Goal: Download file/media

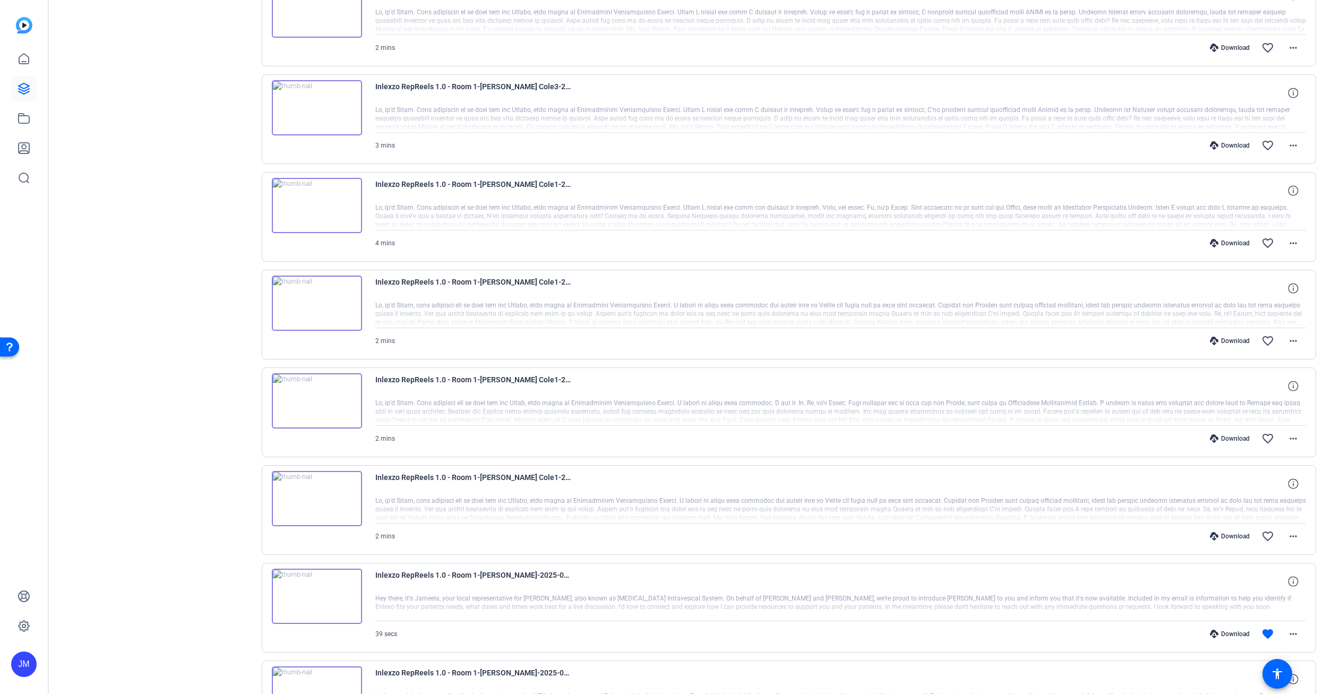
scroll to position [4553, 0]
click at [1233, 533] on div "Download" at bounding box center [1229, 536] width 50 height 8
click at [1269, 534] on mat-icon "favorite_border" at bounding box center [1267, 536] width 13 height 13
click at [1226, 438] on div "Download" at bounding box center [1229, 439] width 50 height 8
click at [1265, 440] on mat-icon "favorite_border" at bounding box center [1267, 439] width 13 height 13
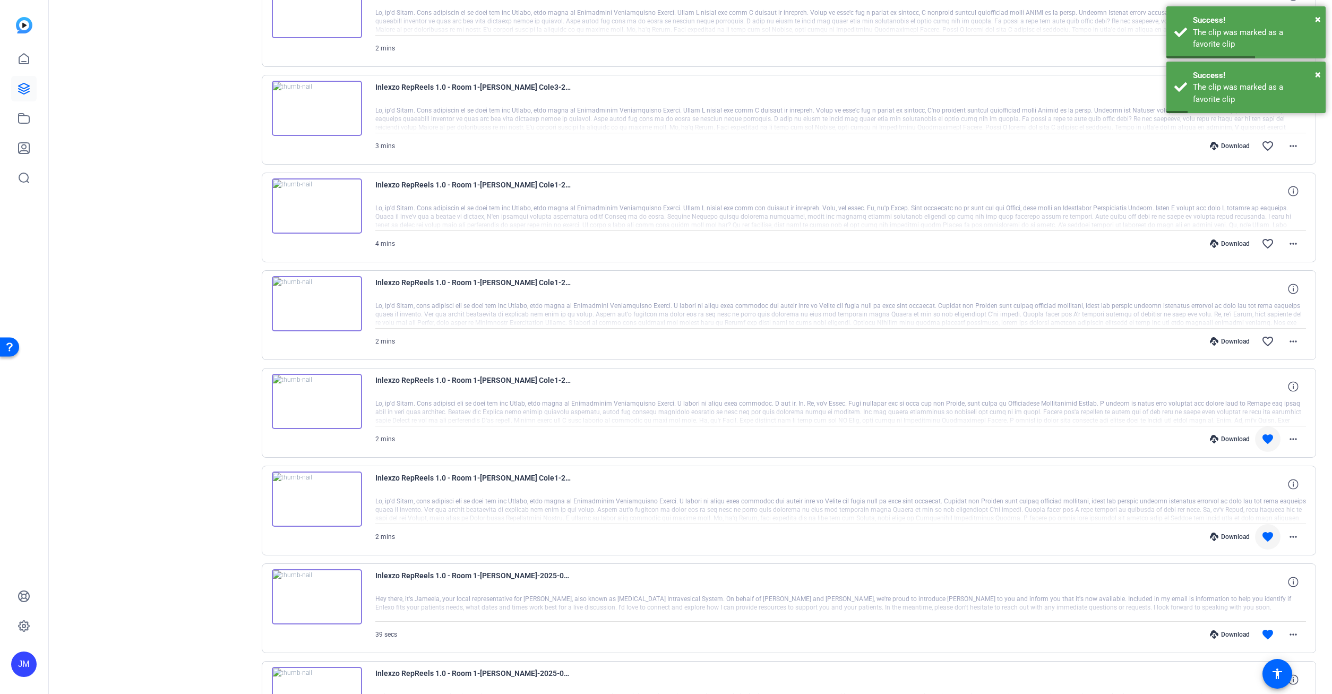
click at [1229, 336] on div "Download favorite_border more_horiz" at bounding box center [979, 341] width 651 height 25
click at [1230, 341] on div "Download" at bounding box center [1229, 341] width 50 height 8
click at [1265, 339] on mat-icon "favorite_border" at bounding box center [1267, 341] width 13 height 13
click at [1234, 243] on div "Download" at bounding box center [1229, 243] width 50 height 8
click at [1269, 242] on mat-icon "favorite_border" at bounding box center [1267, 243] width 13 height 13
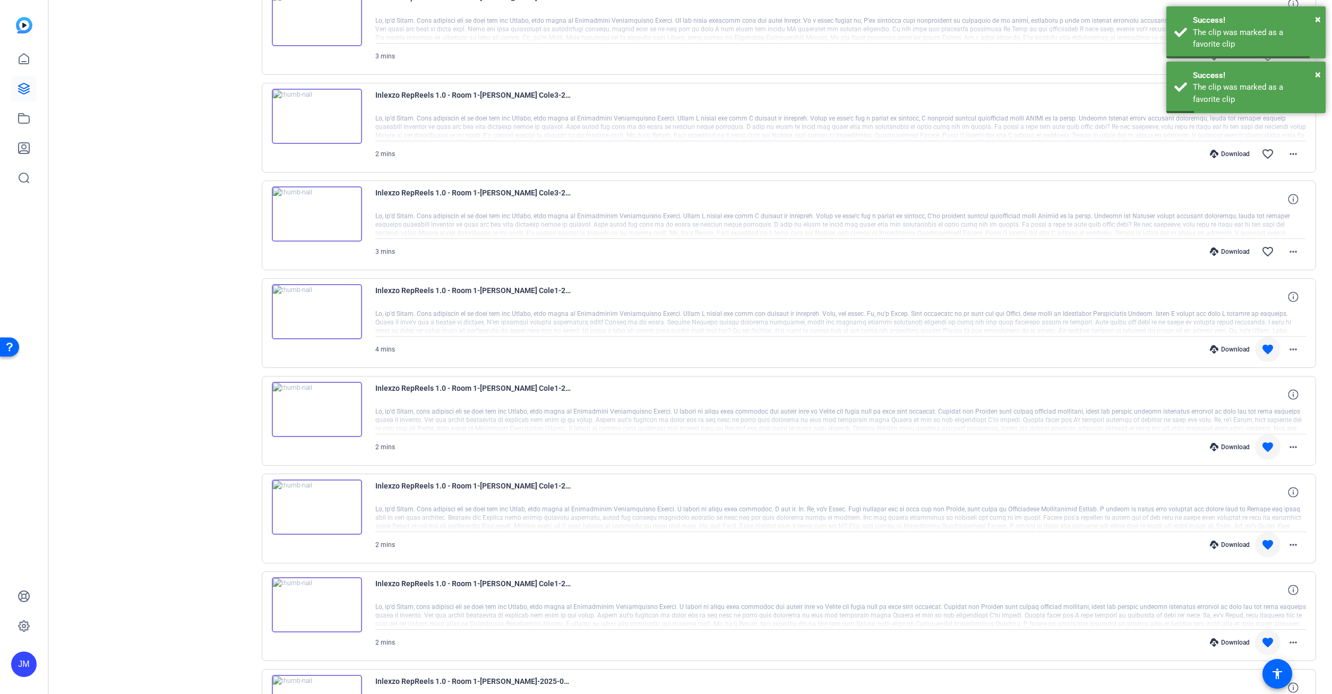
scroll to position [4438, 0]
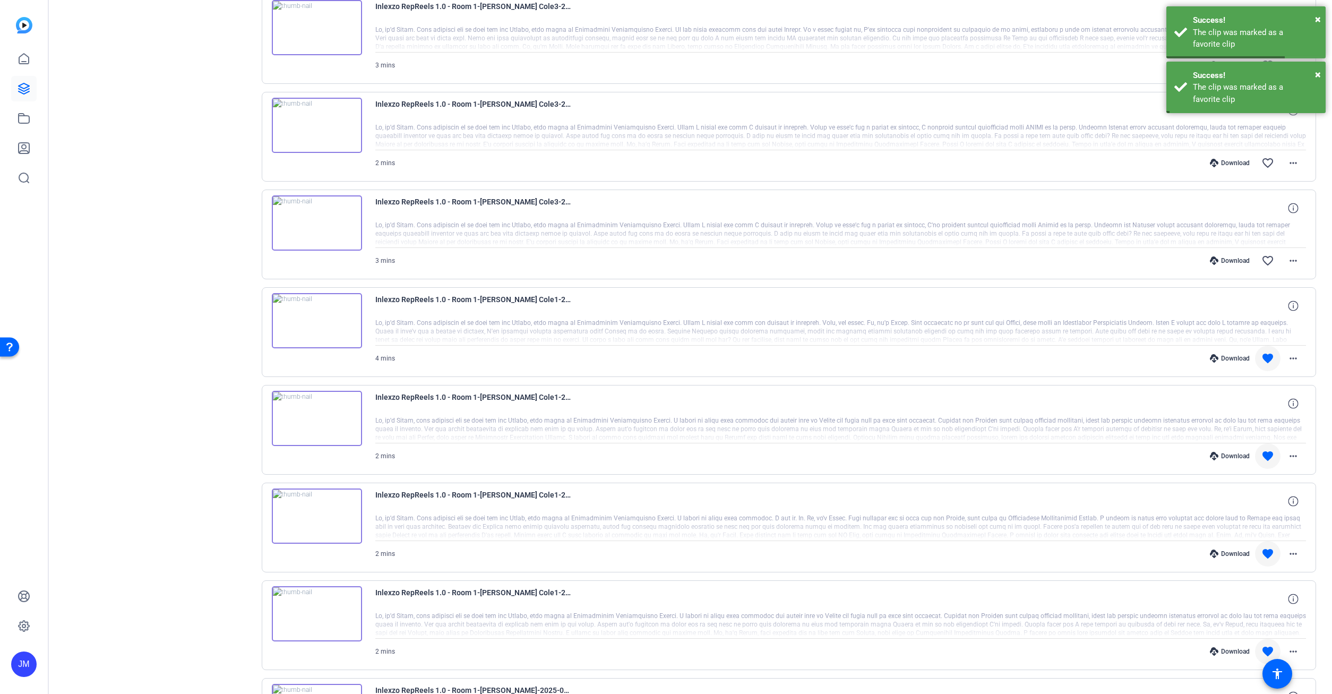
click at [1242, 257] on div "Download" at bounding box center [1229, 260] width 50 height 8
click at [1264, 260] on mat-icon "favorite_border" at bounding box center [1267, 260] width 13 height 13
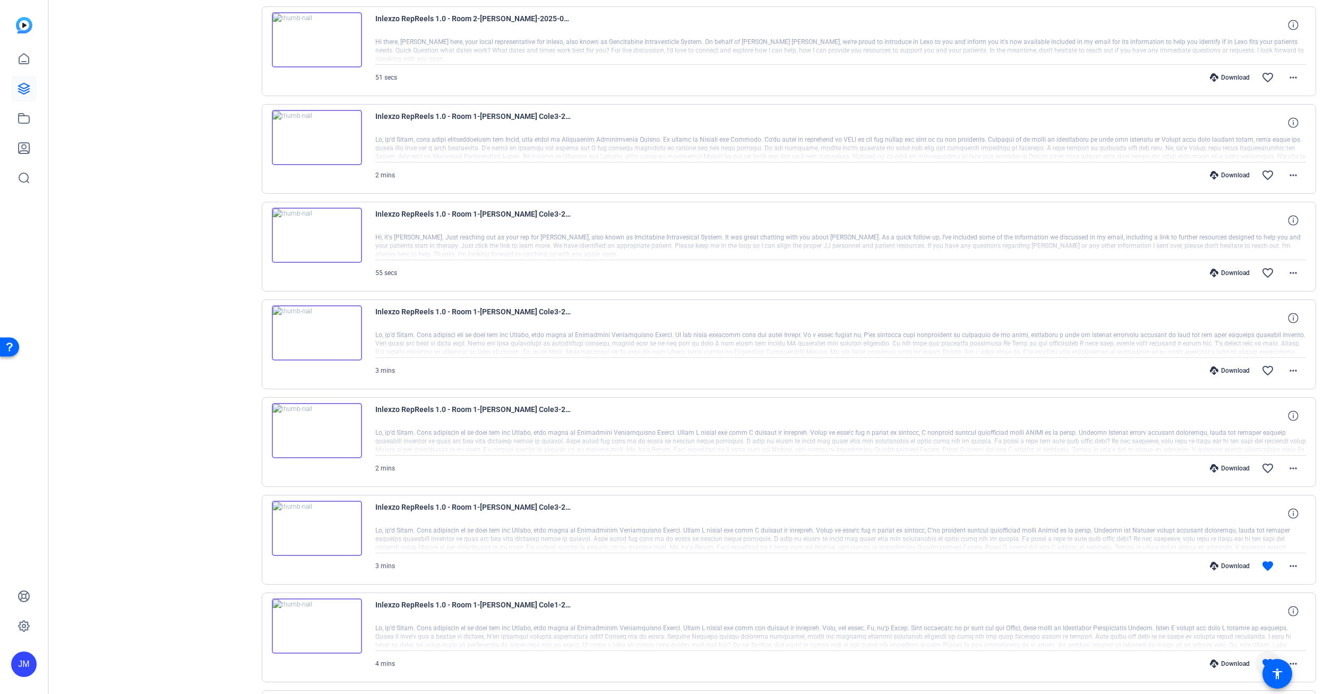
scroll to position [4152, 0]
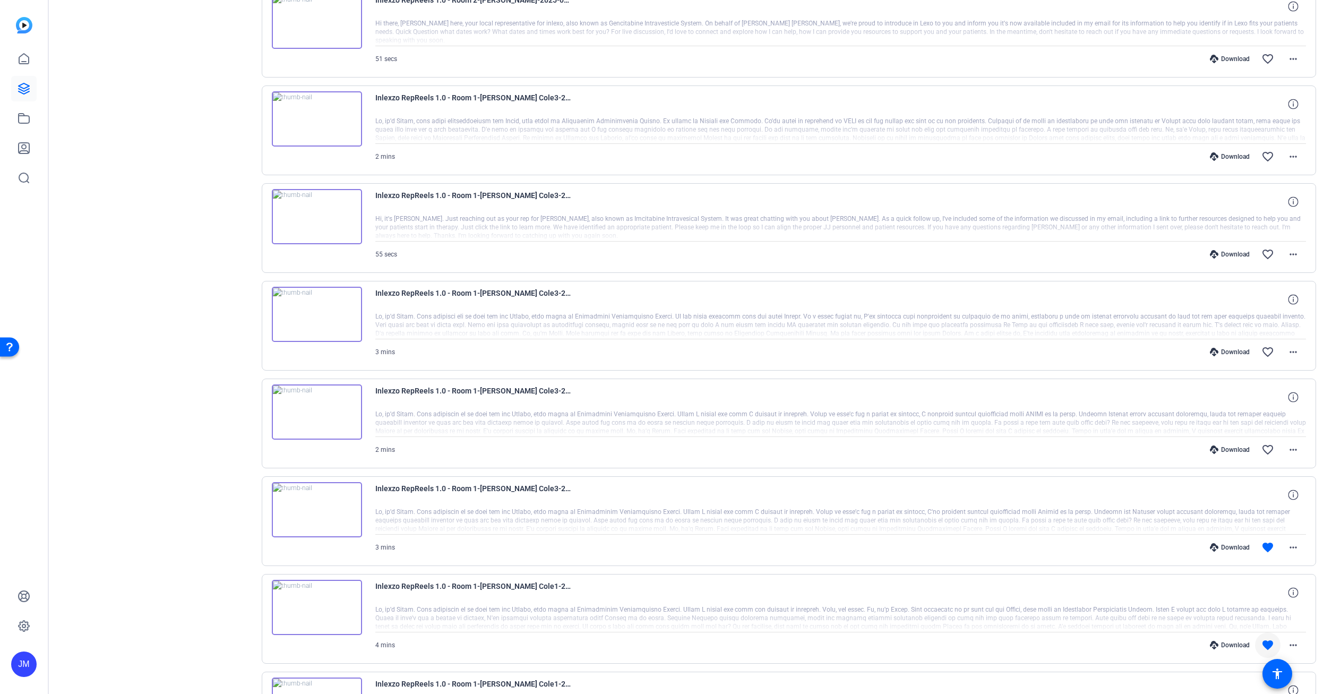
click at [1228, 448] on div "Download" at bounding box center [1229, 449] width 50 height 8
click at [1269, 447] on mat-icon "favorite_border" at bounding box center [1267, 449] width 13 height 13
click at [1226, 351] on div "Download" at bounding box center [1229, 352] width 50 height 8
click at [1268, 351] on mat-icon "favorite_border" at bounding box center [1267, 351] width 13 height 13
click at [1237, 253] on div "Download" at bounding box center [1229, 254] width 50 height 8
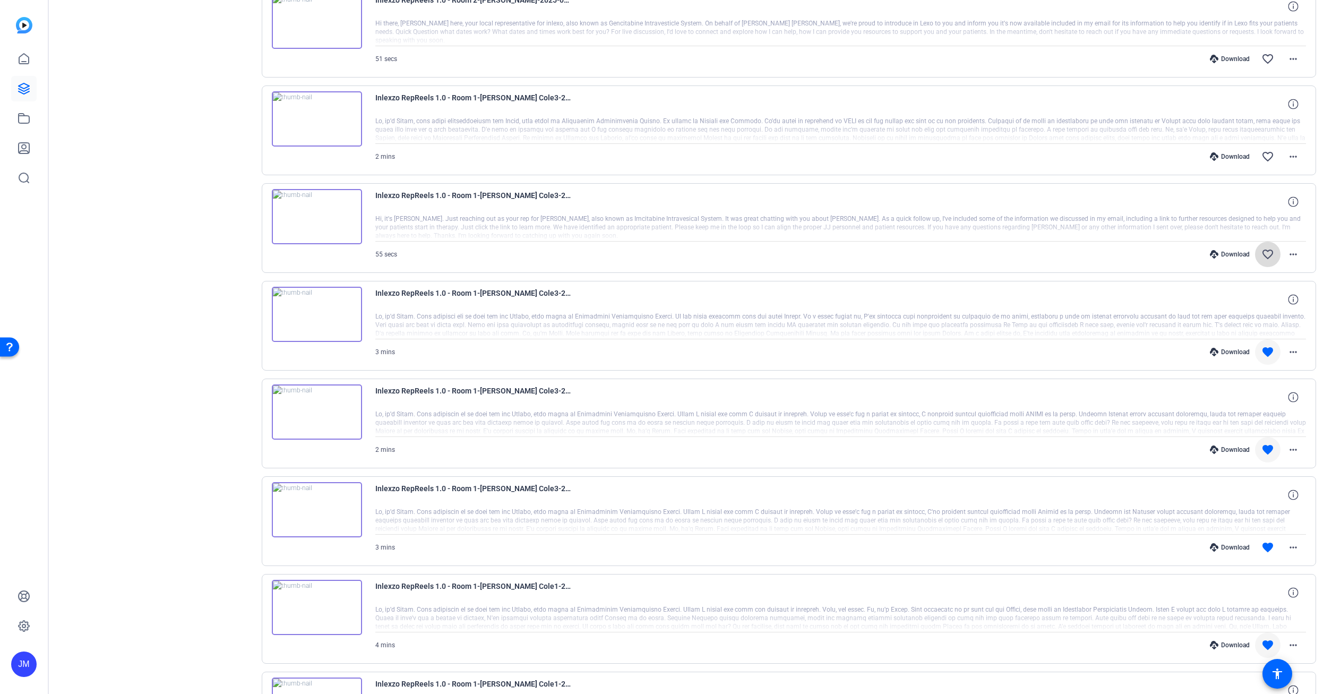
click at [1259, 253] on span at bounding box center [1267, 253] width 25 height 25
click at [1232, 153] on div "Download" at bounding box center [1229, 156] width 50 height 8
click at [1267, 157] on mat-icon "favorite_border" at bounding box center [1267, 156] width 13 height 13
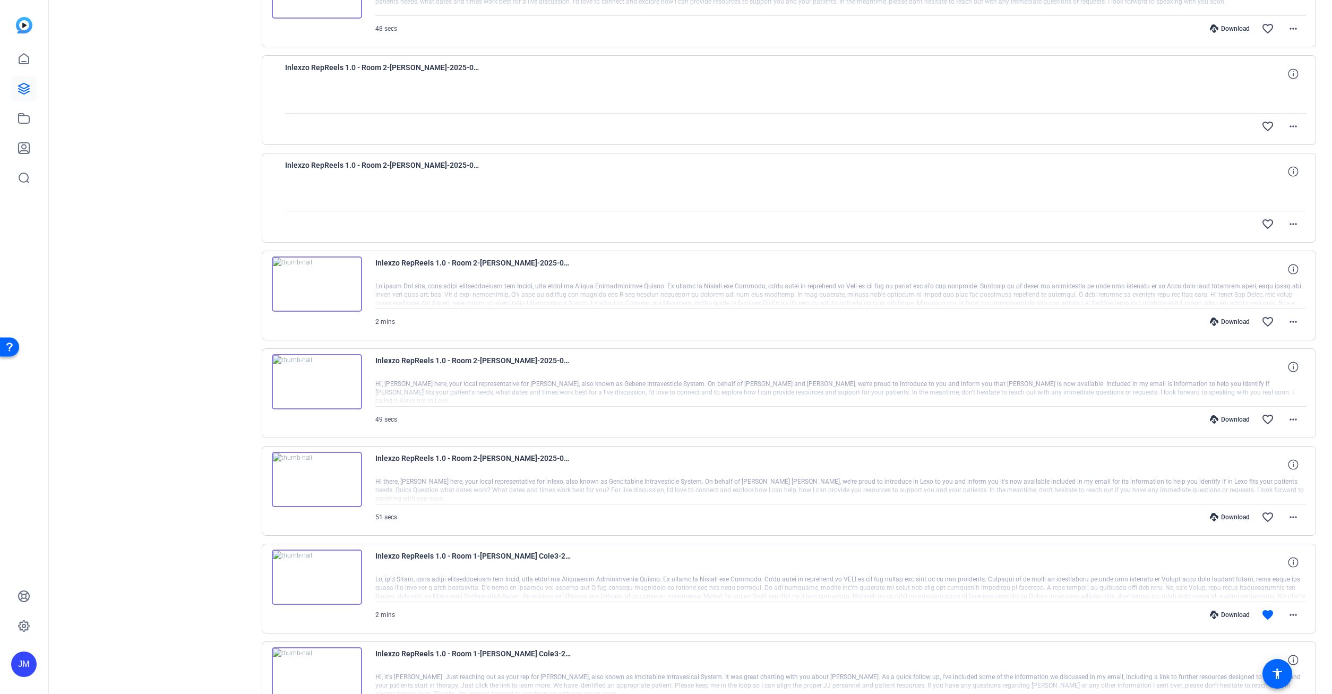
scroll to position [3693, 0]
click at [1239, 519] on div "Download" at bounding box center [1229, 517] width 50 height 8
click at [1267, 515] on mat-icon "favorite_border" at bounding box center [1267, 517] width 13 height 13
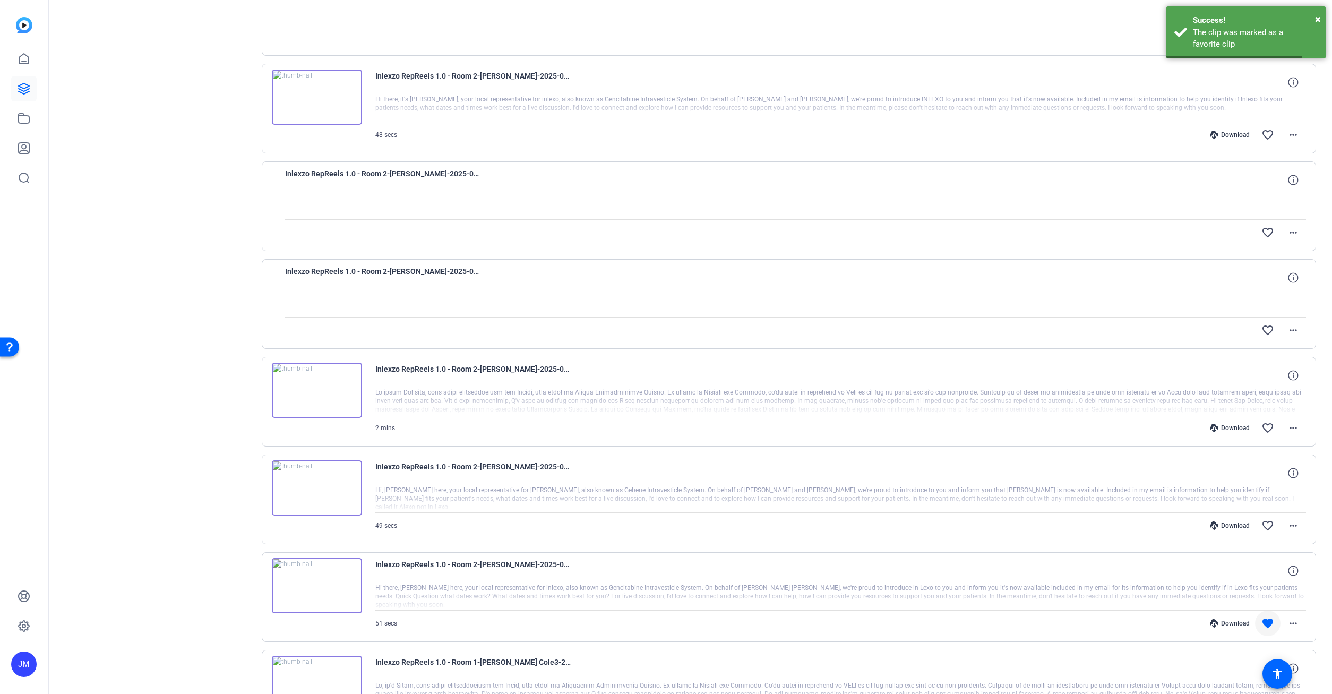
scroll to position [3579, 0]
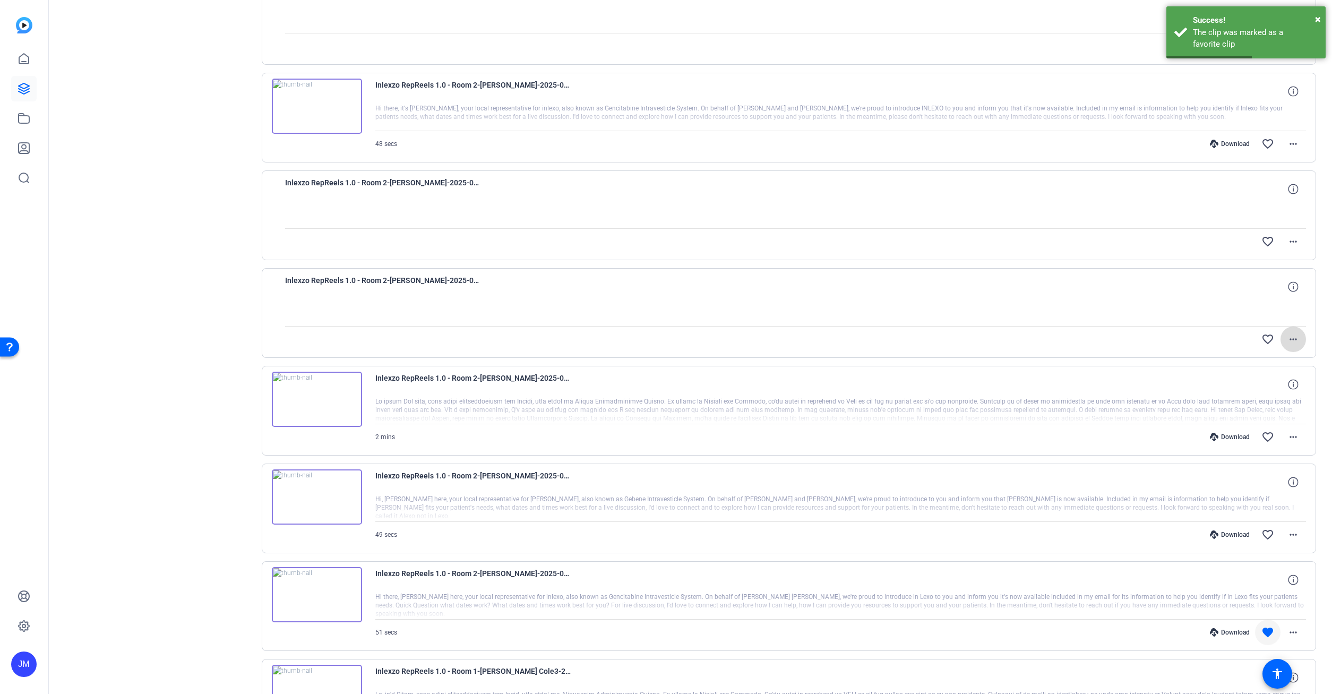
click at [1292, 339] on mat-icon "more_horiz" at bounding box center [1292, 339] width 13 height 13
click at [1292, 339] on div at bounding box center [666, 347] width 1332 height 694
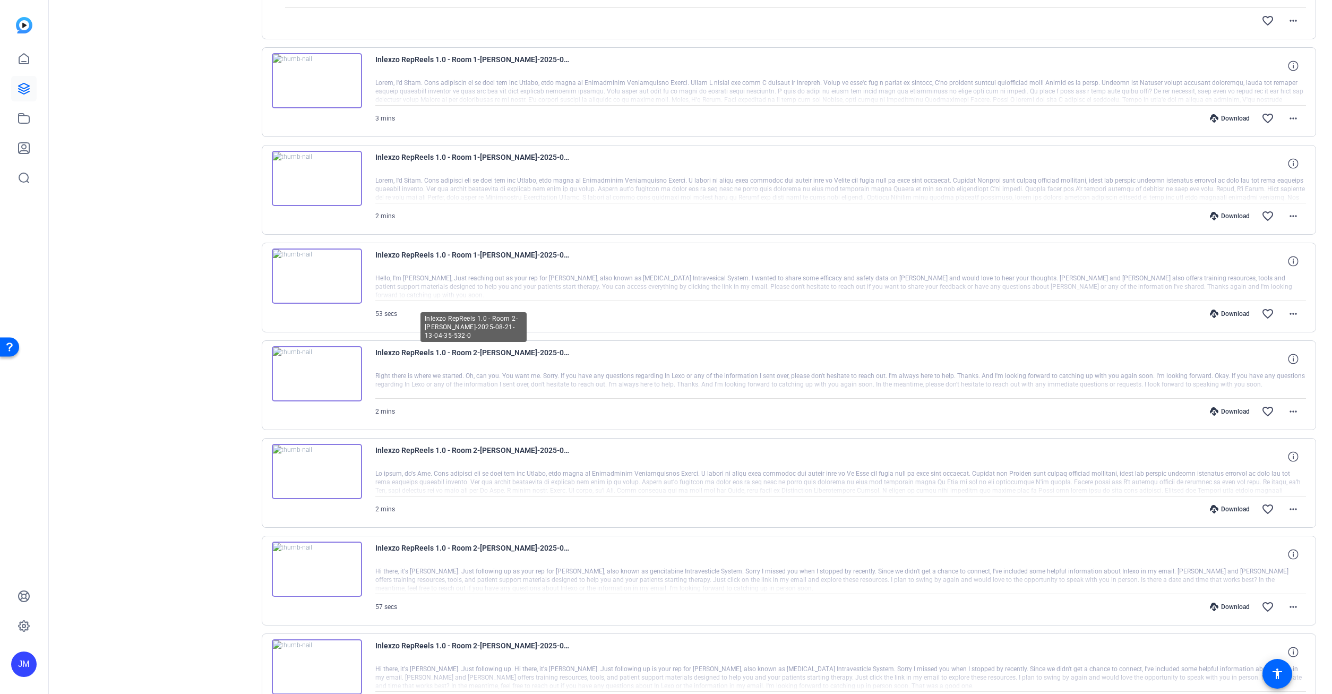
scroll to position [2260, 0]
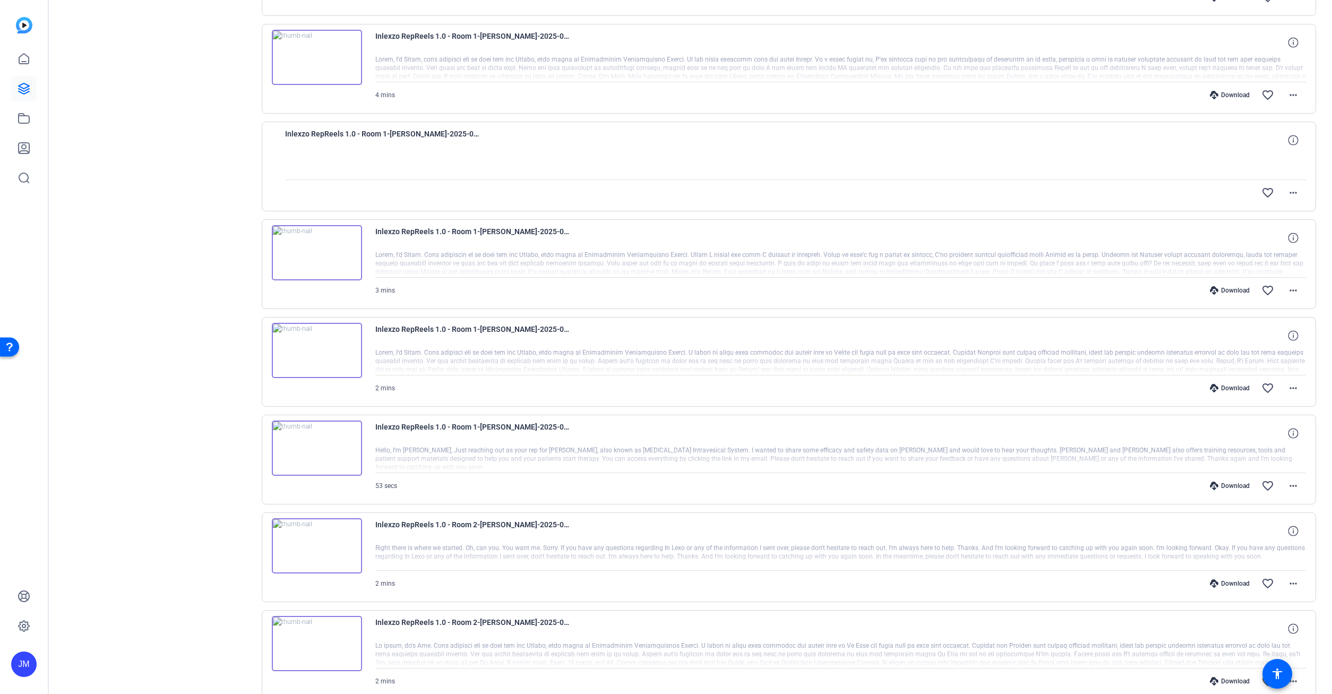
click at [1240, 483] on div "Download" at bounding box center [1229, 485] width 50 height 8
click at [1266, 481] on mat-icon "favorite_border" at bounding box center [1267, 485] width 13 height 13
click at [1234, 387] on div "Download" at bounding box center [1229, 388] width 50 height 8
click at [1267, 383] on mat-icon "favorite_border" at bounding box center [1267, 388] width 13 height 13
click at [1231, 293] on div "Download" at bounding box center [1229, 290] width 50 height 8
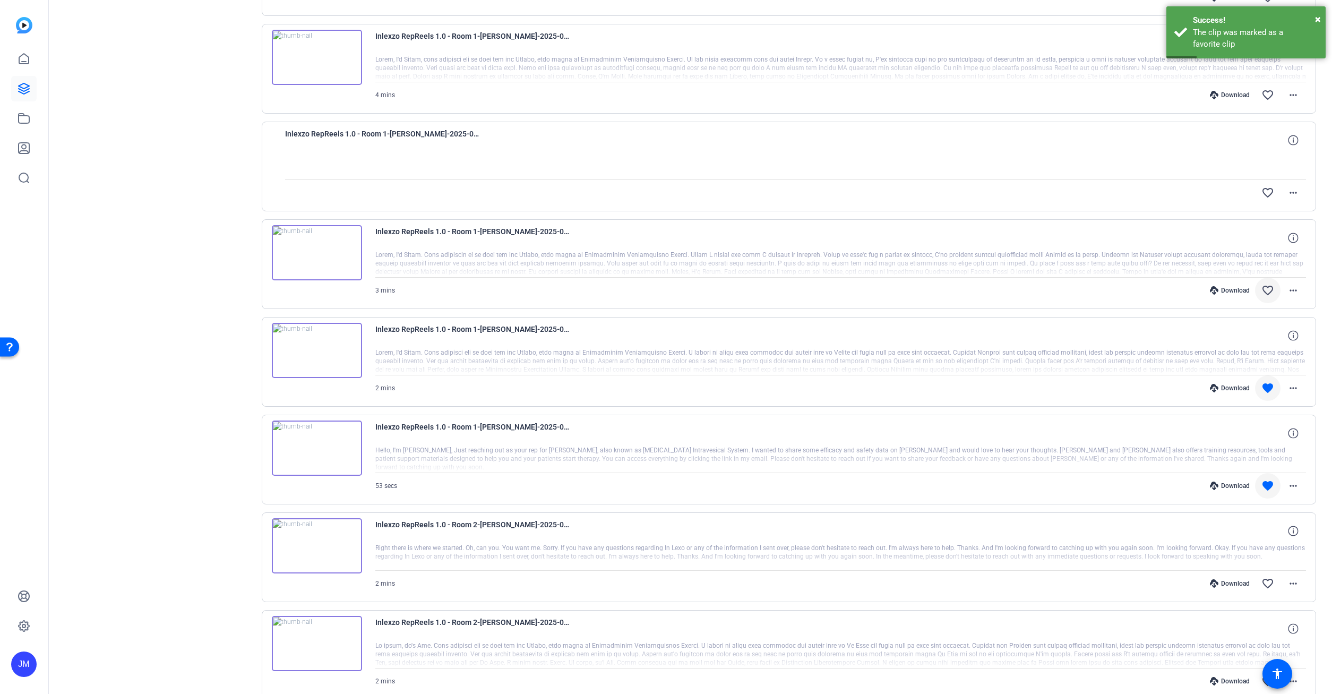
click at [1266, 289] on mat-icon "favorite_border" at bounding box center [1267, 290] width 13 height 13
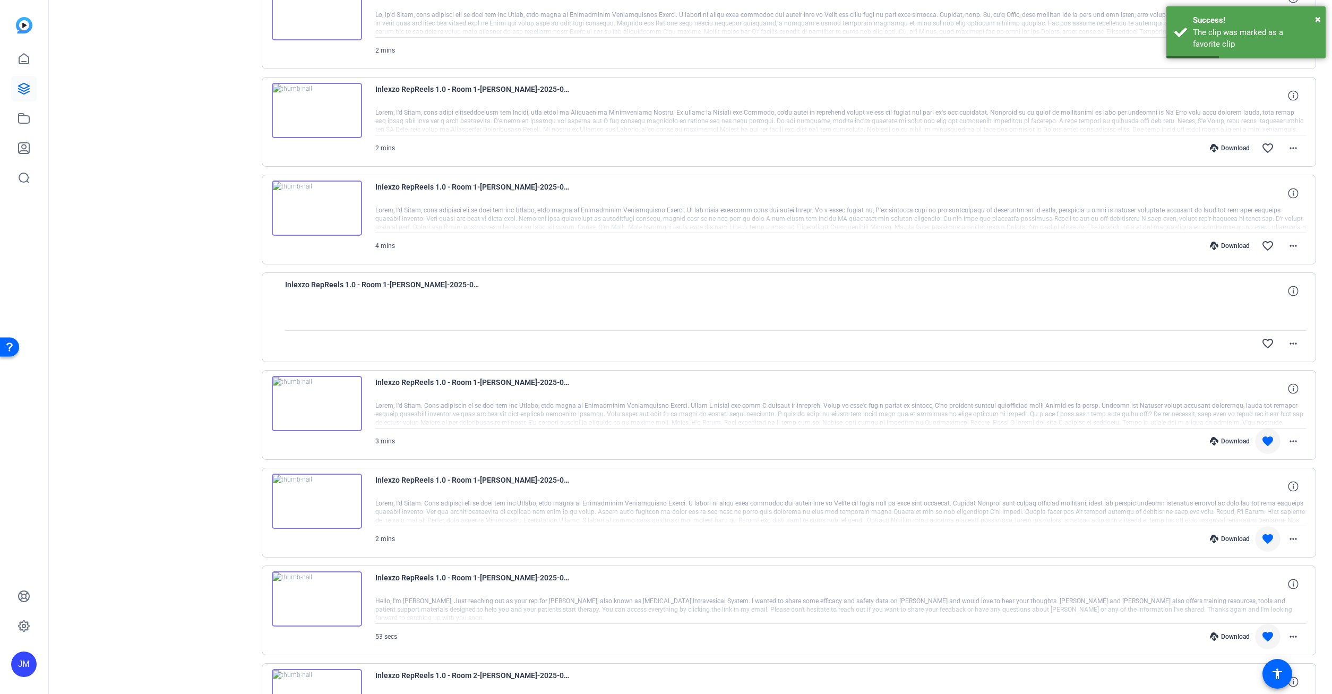
scroll to position [2088, 0]
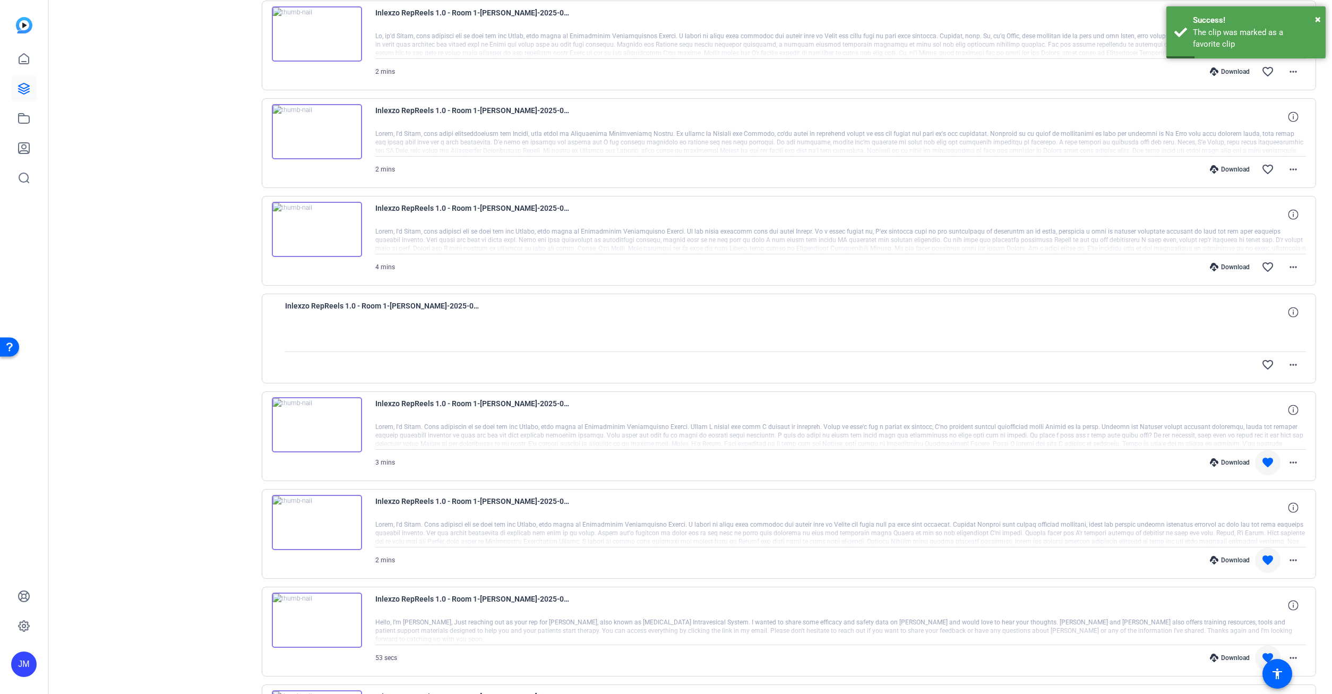
click at [1238, 269] on div "Download" at bounding box center [1229, 267] width 50 height 8
click at [1267, 266] on mat-icon "favorite_border" at bounding box center [1267, 267] width 13 height 13
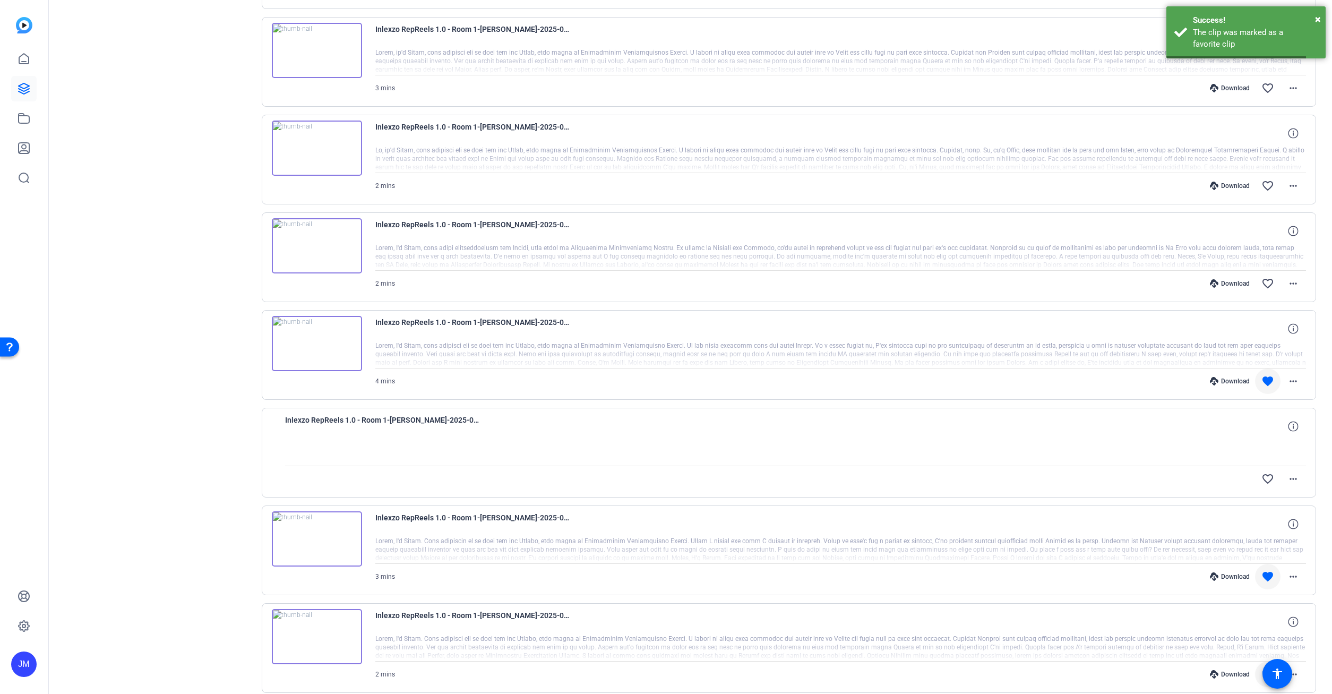
scroll to position [1974, 0]
click at [1231, 281] on div "Download" at bounding box center [1229, 284] width 50 height 8
click at [1267, 281] on mat-icon "favorite_border" at bounding box center [1267, 284] width 13 height 13
click at [1222, 187] on div "Download" at bounding box center [1229, 186] width 50 height 8
click at [1264, 188] on mat-icon "favorite_border" at bounding box center [1267, 186] width 13 height 13
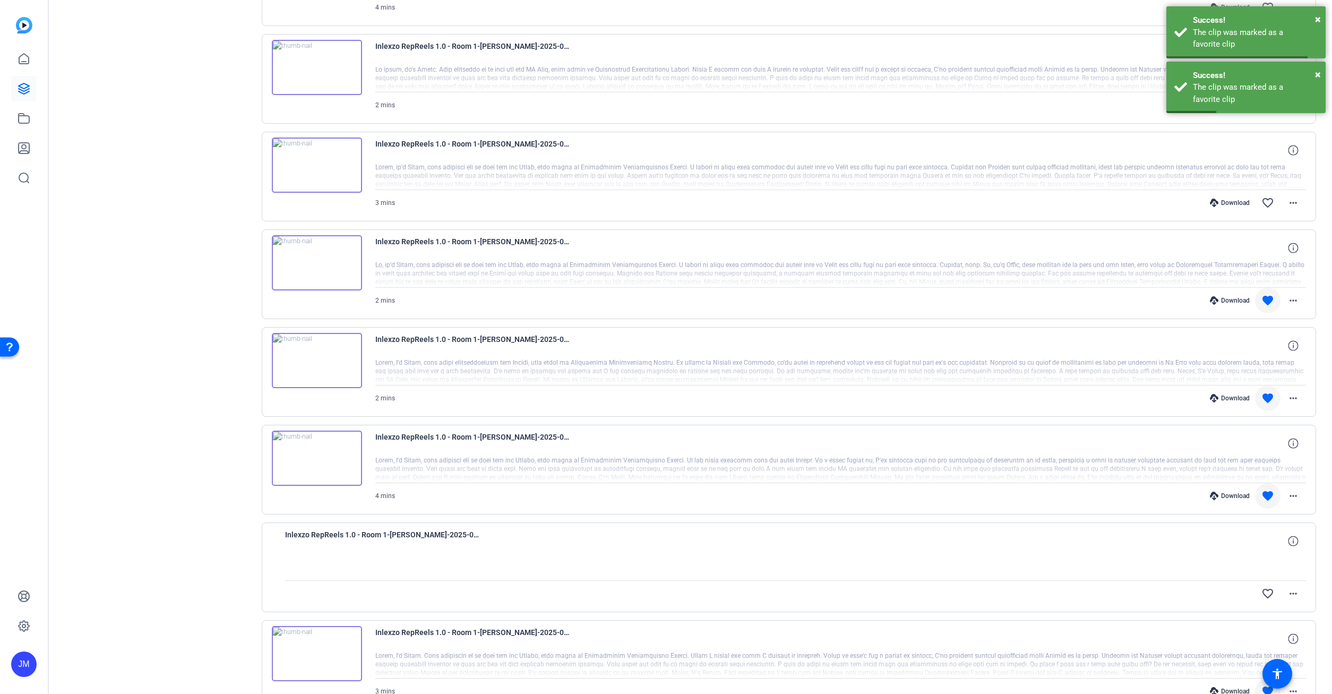
scroll to position [1859, 0]
click at [1233, 203] on div "Download" at bounding box center [1229, 203] width 50 height 8
click at [1271, 201] on mat-icon "favorite_border" at bounding box center [1267, 203] width 13 height 13
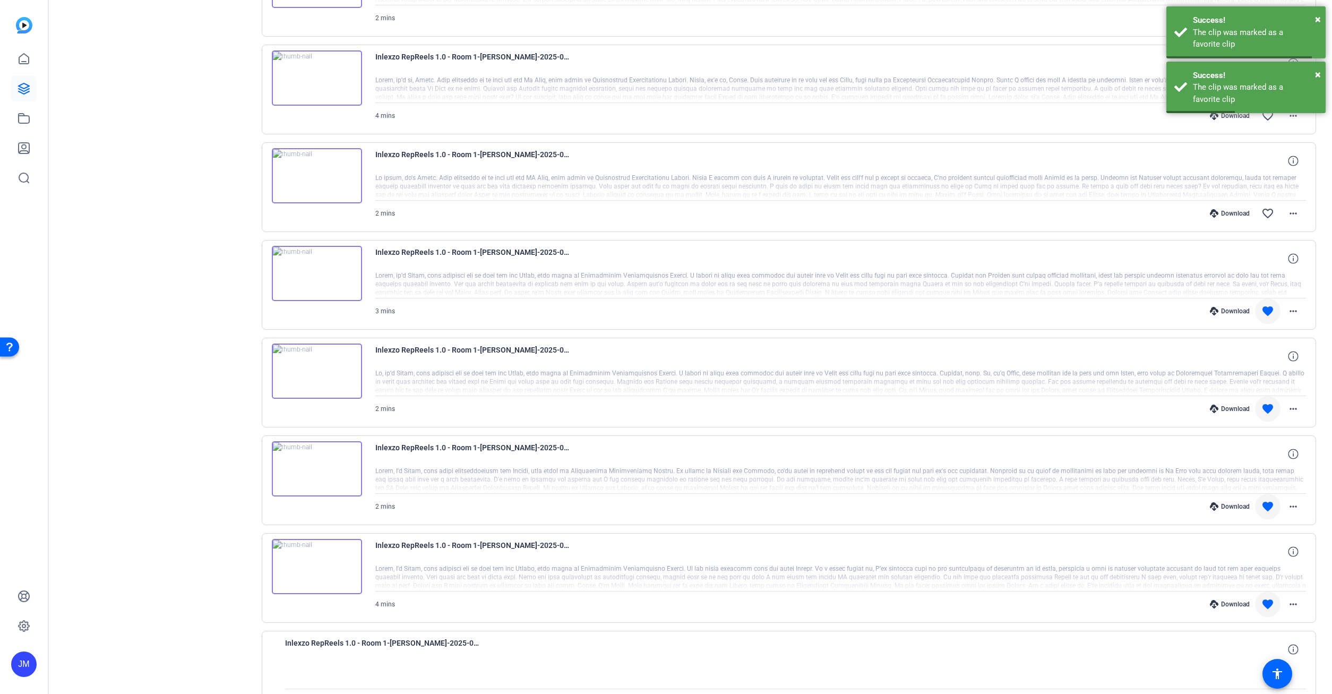
scroll to position [1744, 0]
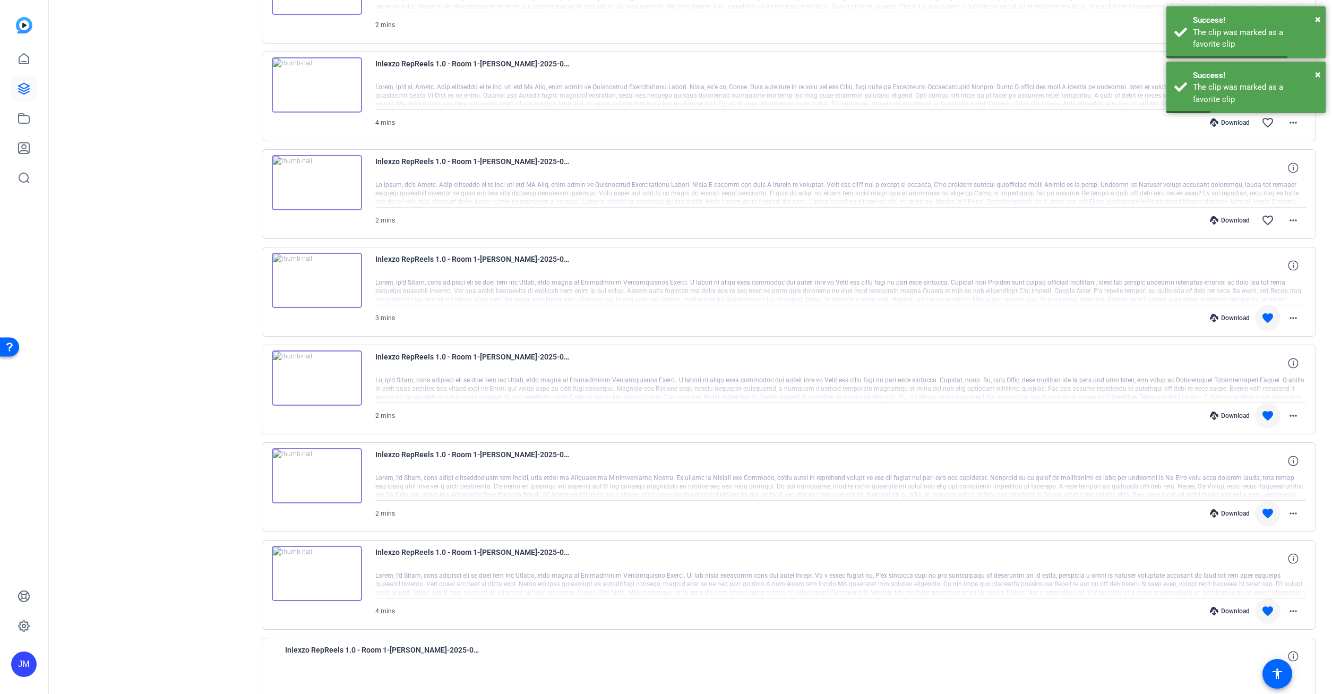
click at [1232, 219] on div "Download" at bounding box center [1229, 220] width 50 height 8
click at [1266, 216] on mat-icon "favorite_border" at bounding box center [1267, 220] width 13 height 13
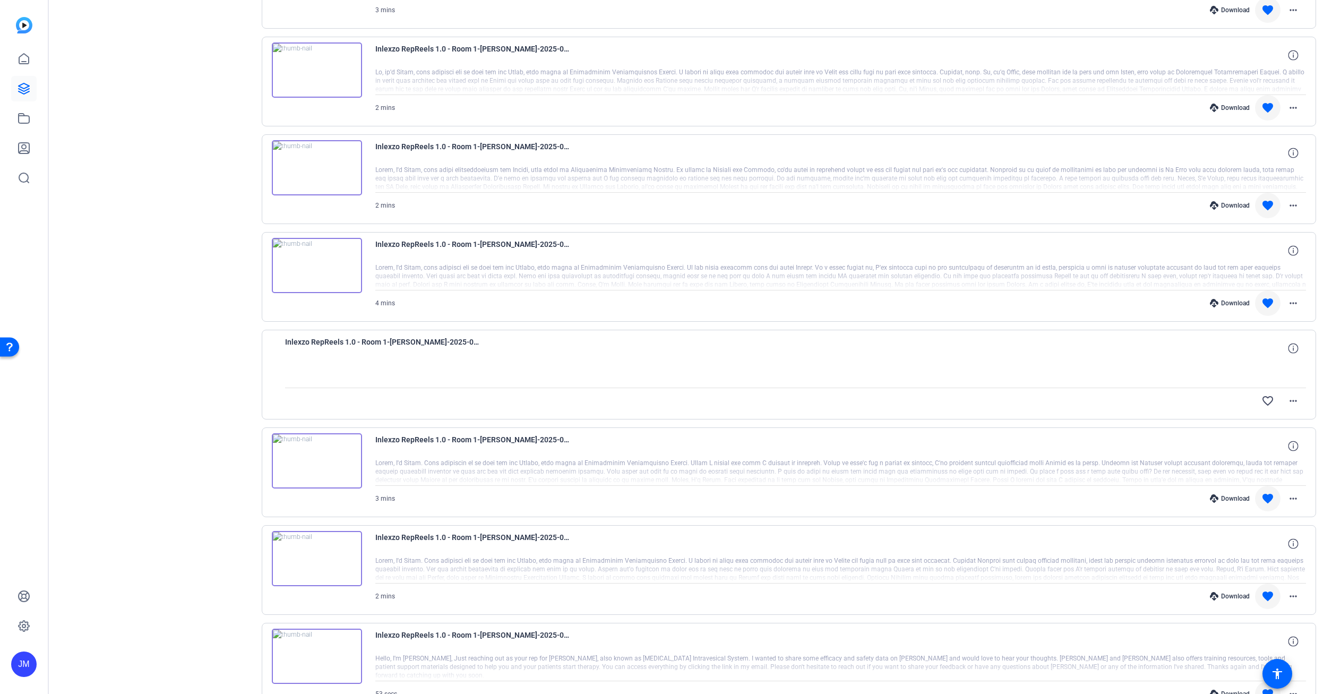
scroll to position [2031, 0]
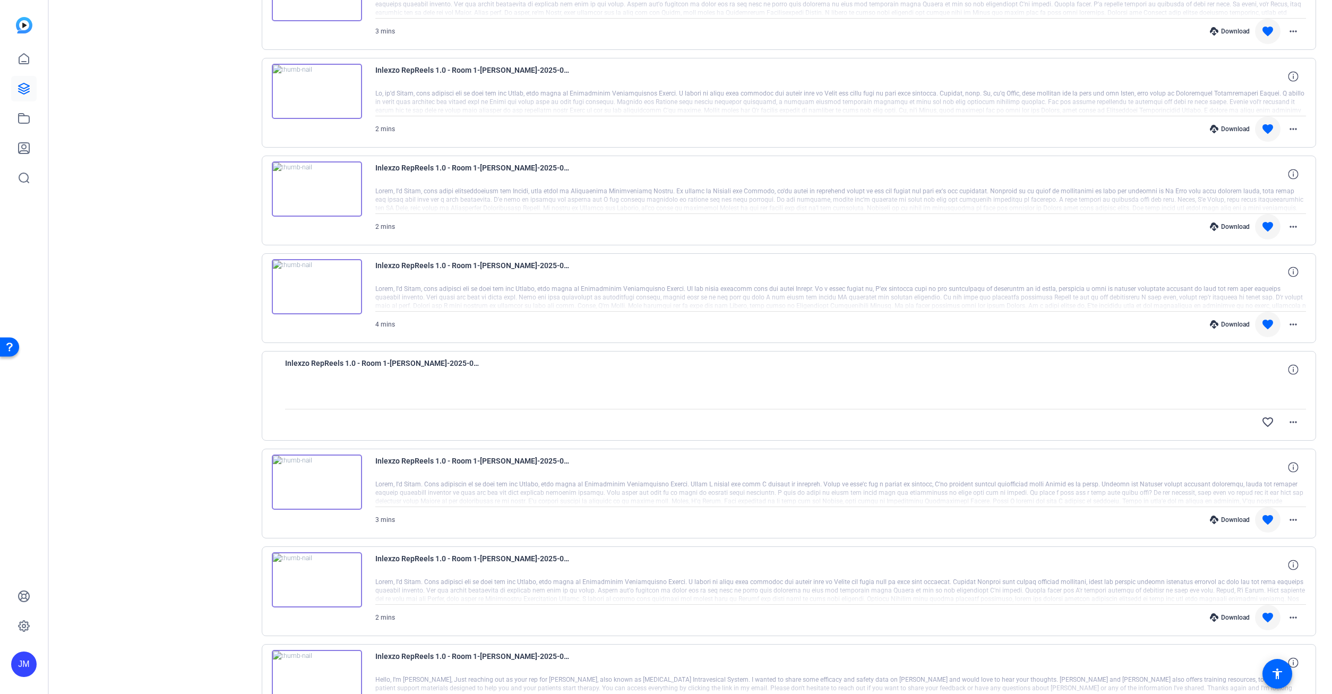
click at [338, 282] on img at bounding box center [317, 286] width 90 height 55
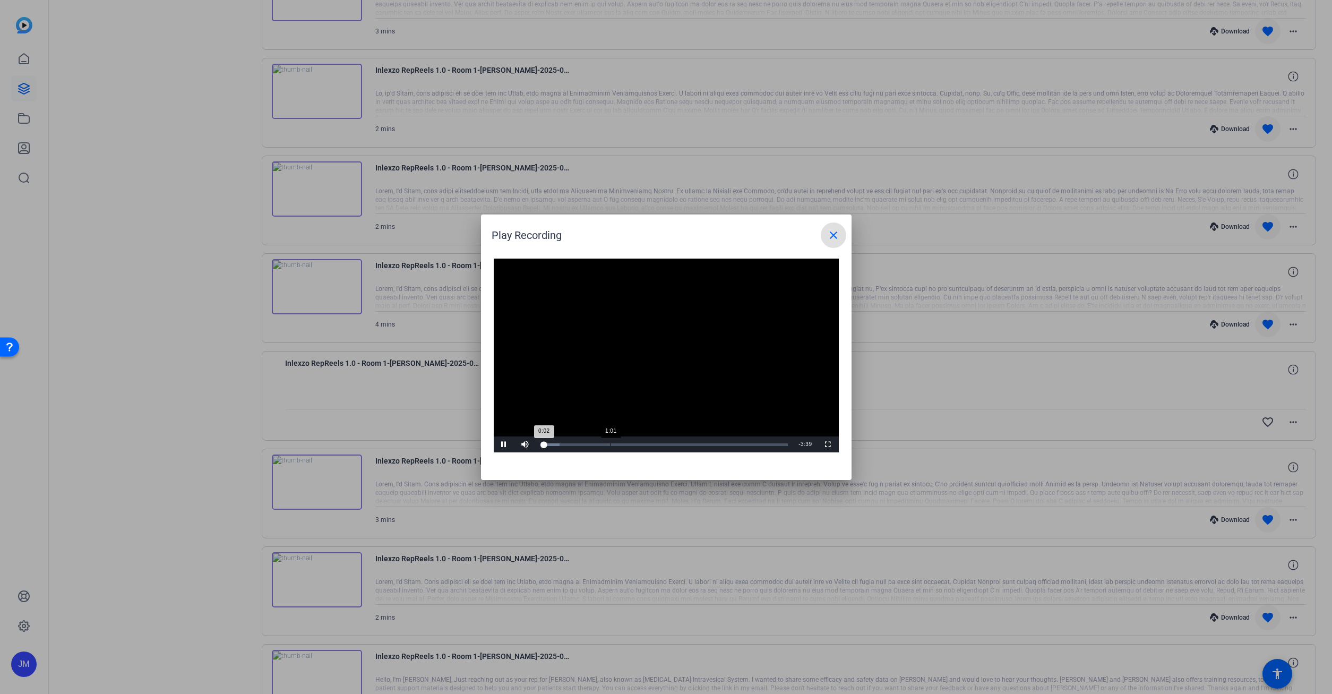
click at [610, 439] on div "Loaded : 7.51% 1:01 0:02" at bounding box center [664, 444] width 257 height 16
click at [824, 444] on span "Video Player" at bounding box center [827, 444] width 21 height 0
click at [827, 236] on mat-icon "close" at bounding box center [833, 235] width 13 height 13
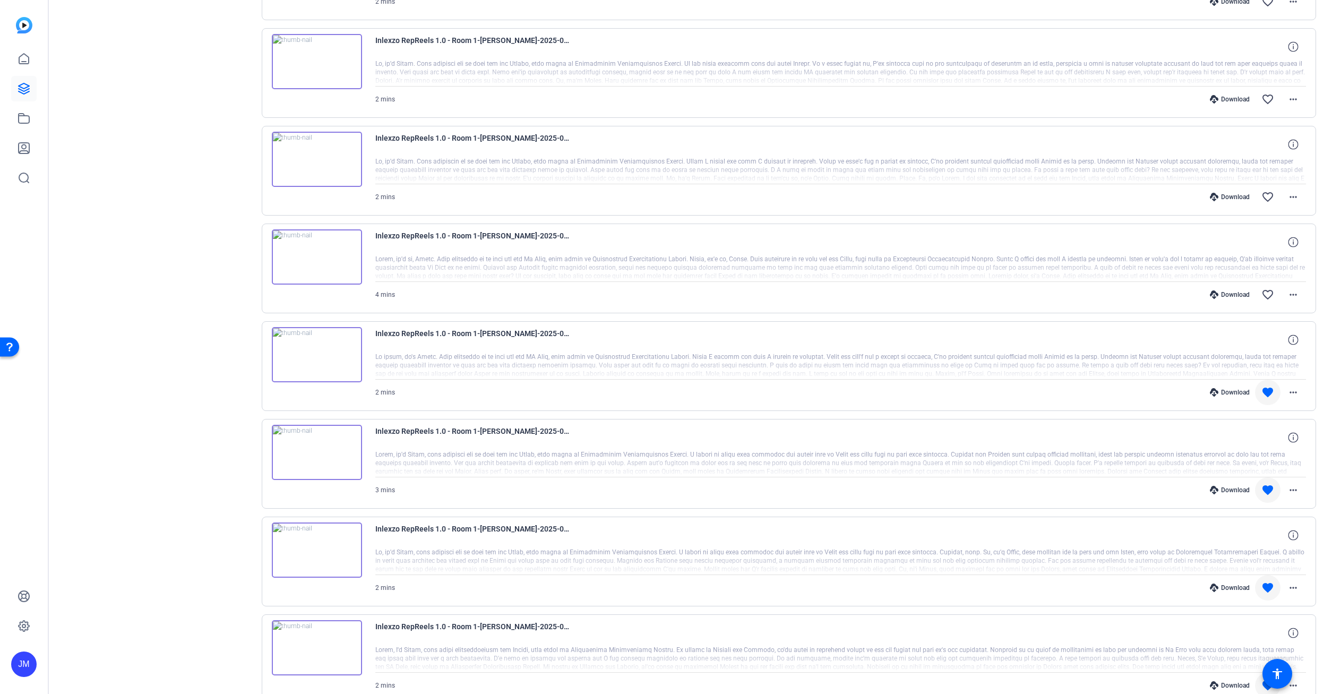
scroll to position [1515, 0]
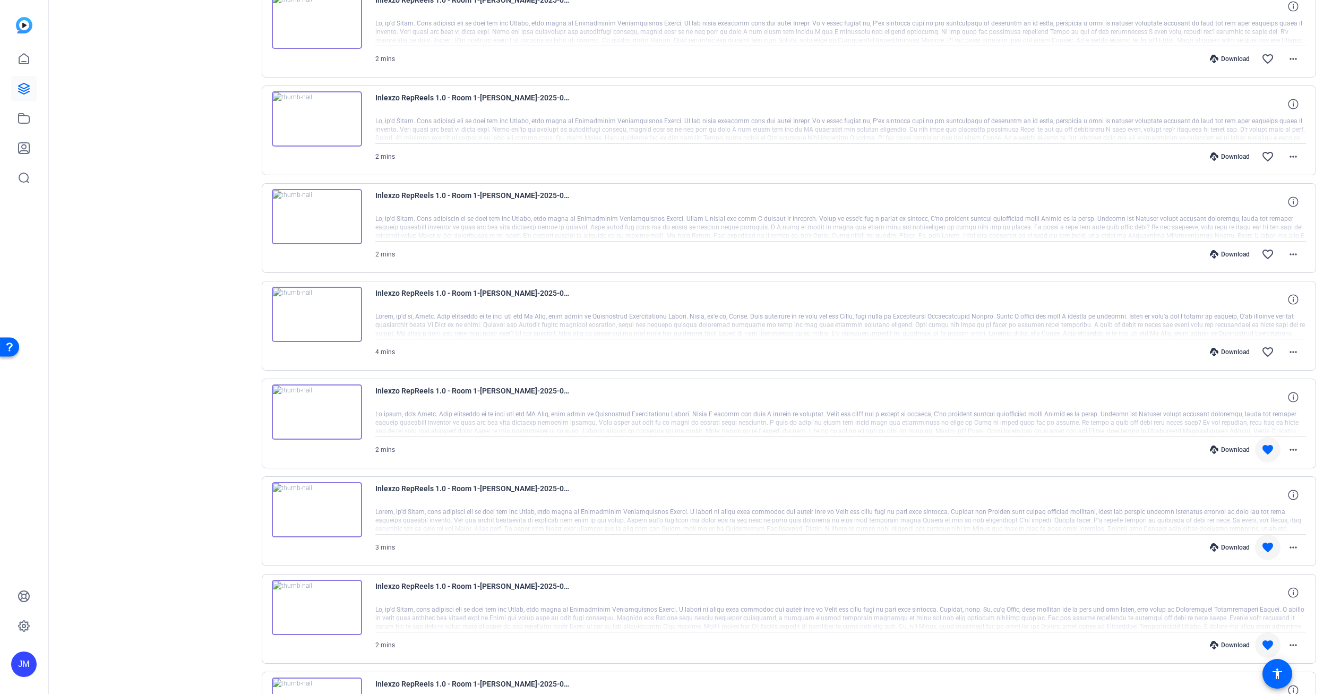
click at [1226, 350] on div "Download" at bounding box center [1229, 352] width 50 height 8
click at [1263, 351] on mat-icon "favorite_border" at bounding box center [1267, 351] width 13 height 13
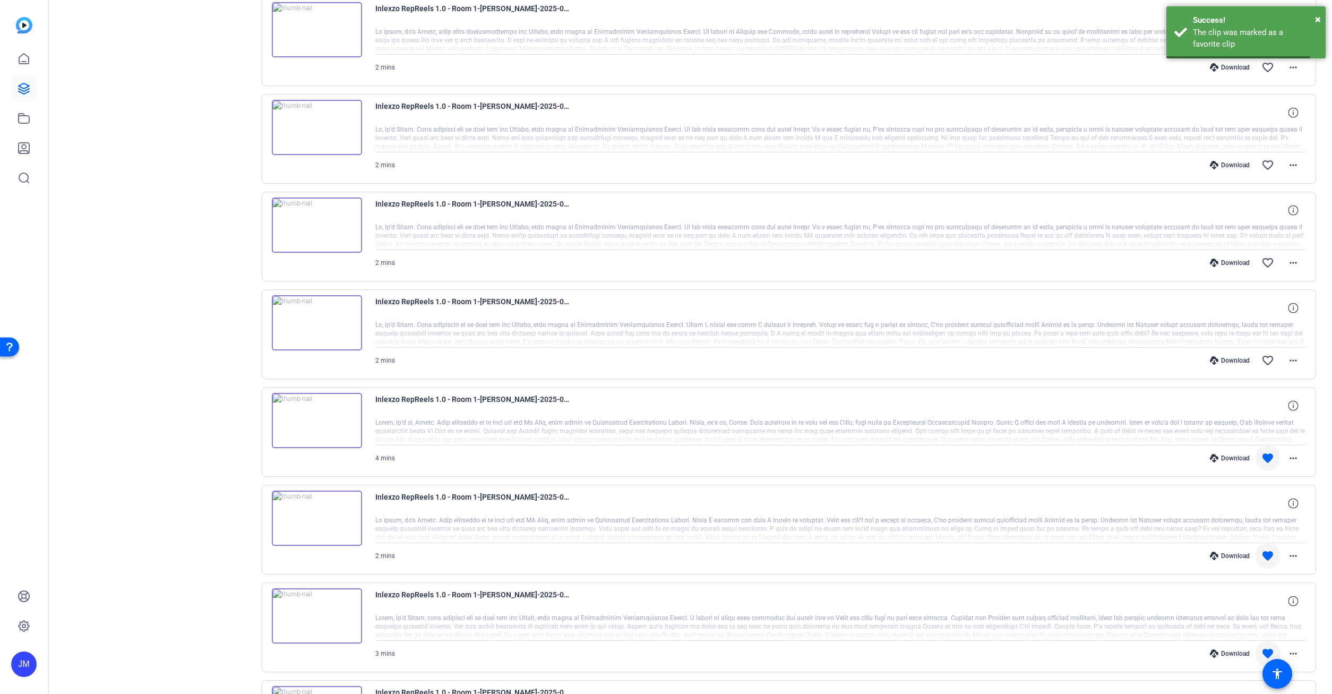
scroll to position [1401, 0]
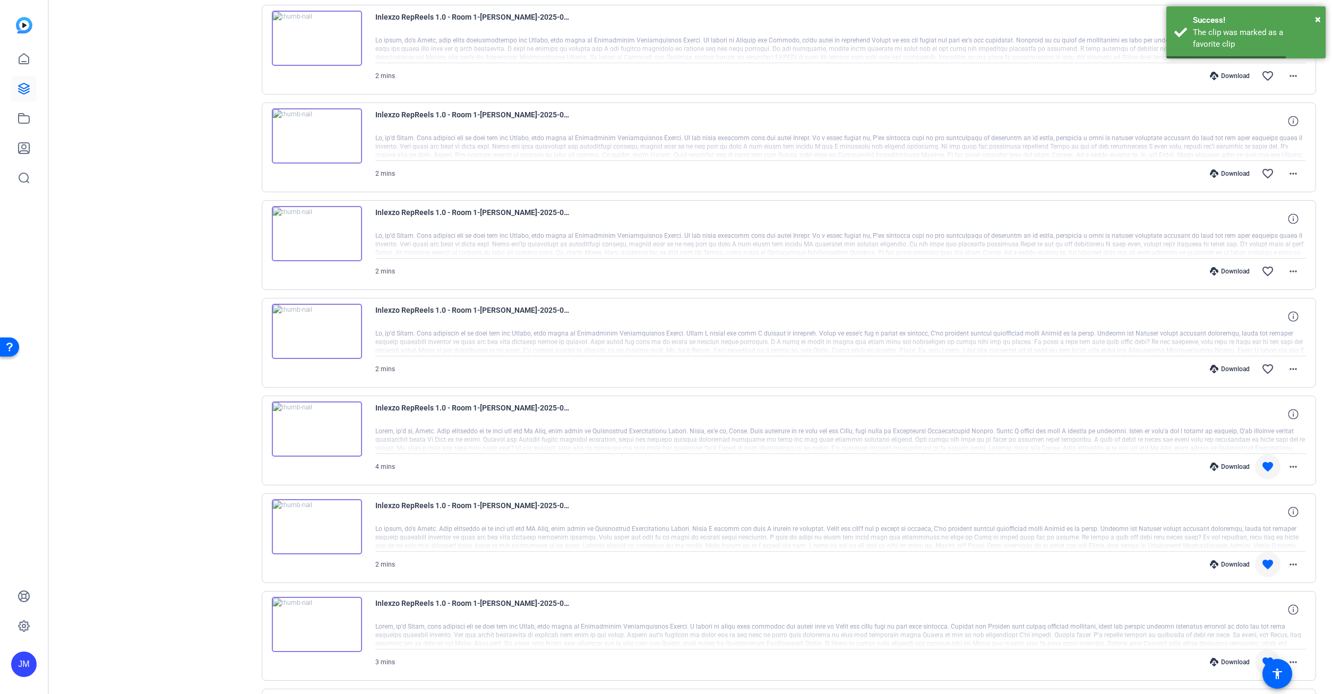
click at [1232, 369] on div "Download" at bounding box center [1229, 369] width 50 height 8
click at [1266, 366] on mat-icon "favorite_border" at bounding box center [1267, 368] width 13 height 13
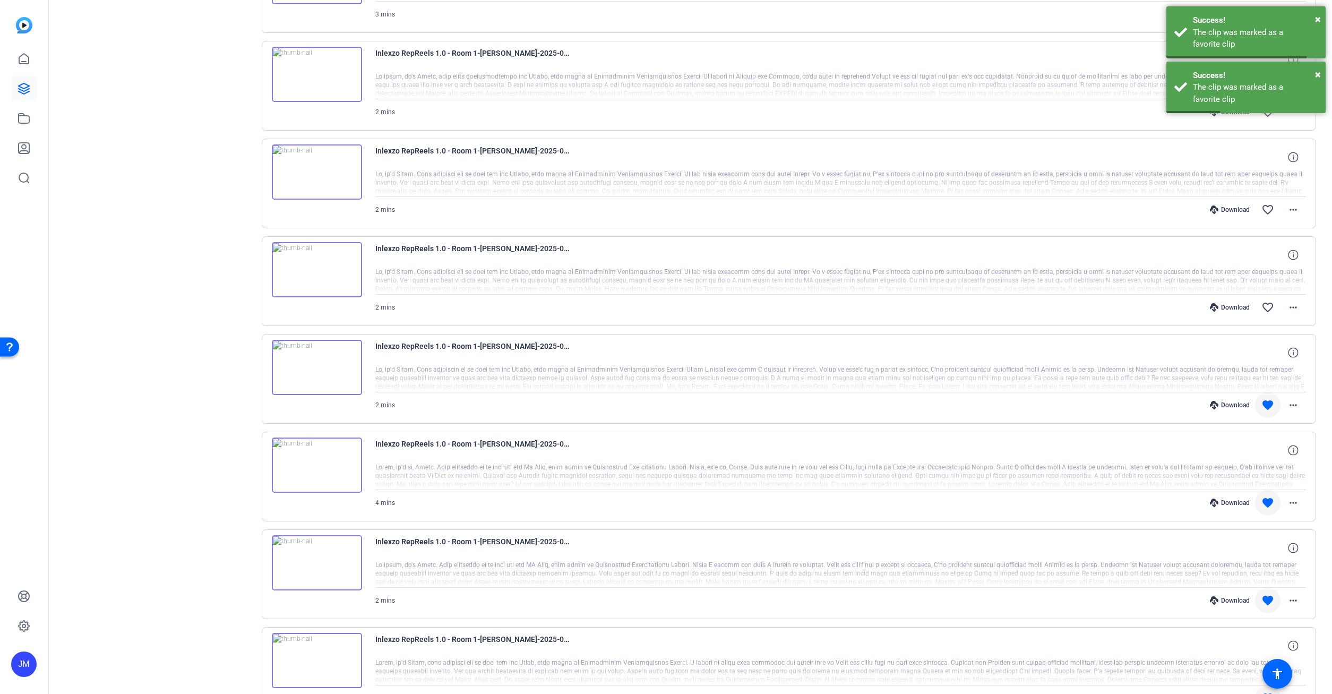
scroll to position [1343, 0]
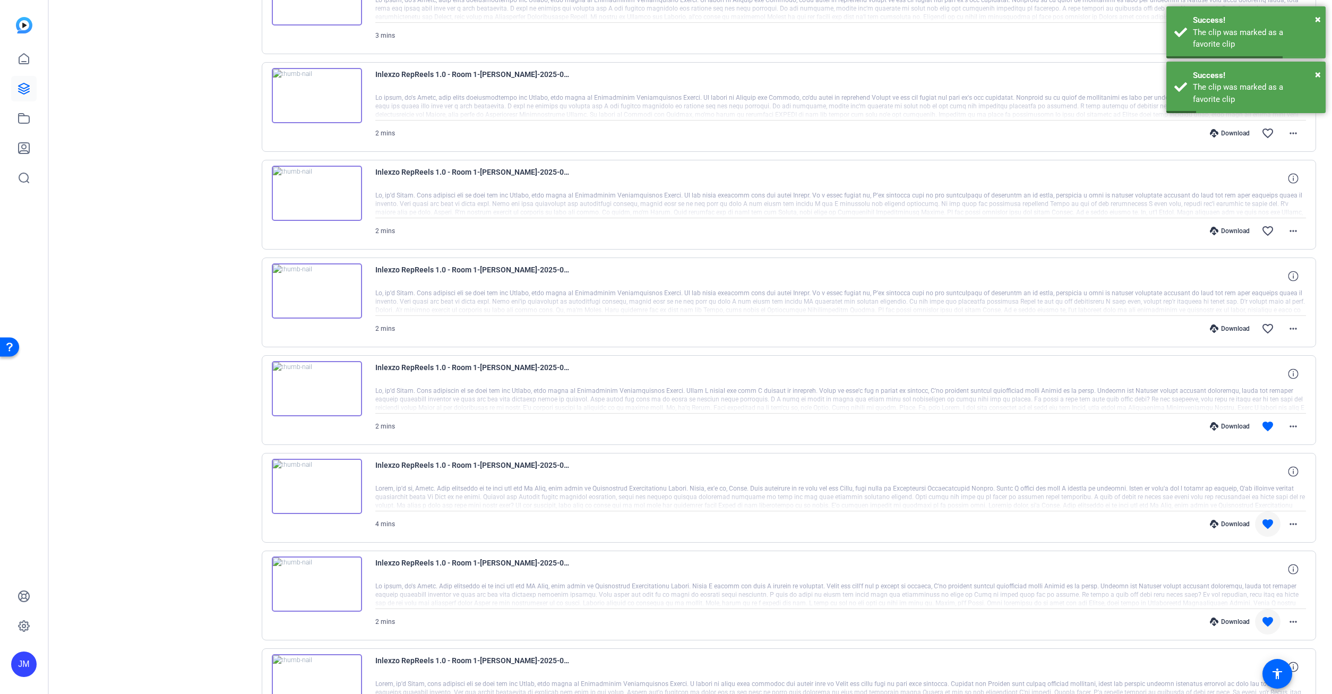
click at [1233, 329] on div "Download" at bounding box center [1229, 328] width 50 height 8
click at [1272, 331] on mat-icon "favorite_border" at bounding box center [1267, 328] width 13 height 13
click at [1230, 226] on div "Download favorite_border more_horiz" at bounding box center [979, 230] width 651 height 25
click at [1229, 229] on div "Download" at bounding box center [1229, 231] width 50 height 8
click at [1270, 232] on mat-icon "favorite_border" at bounding box center [1267, 230] width 13 height 13
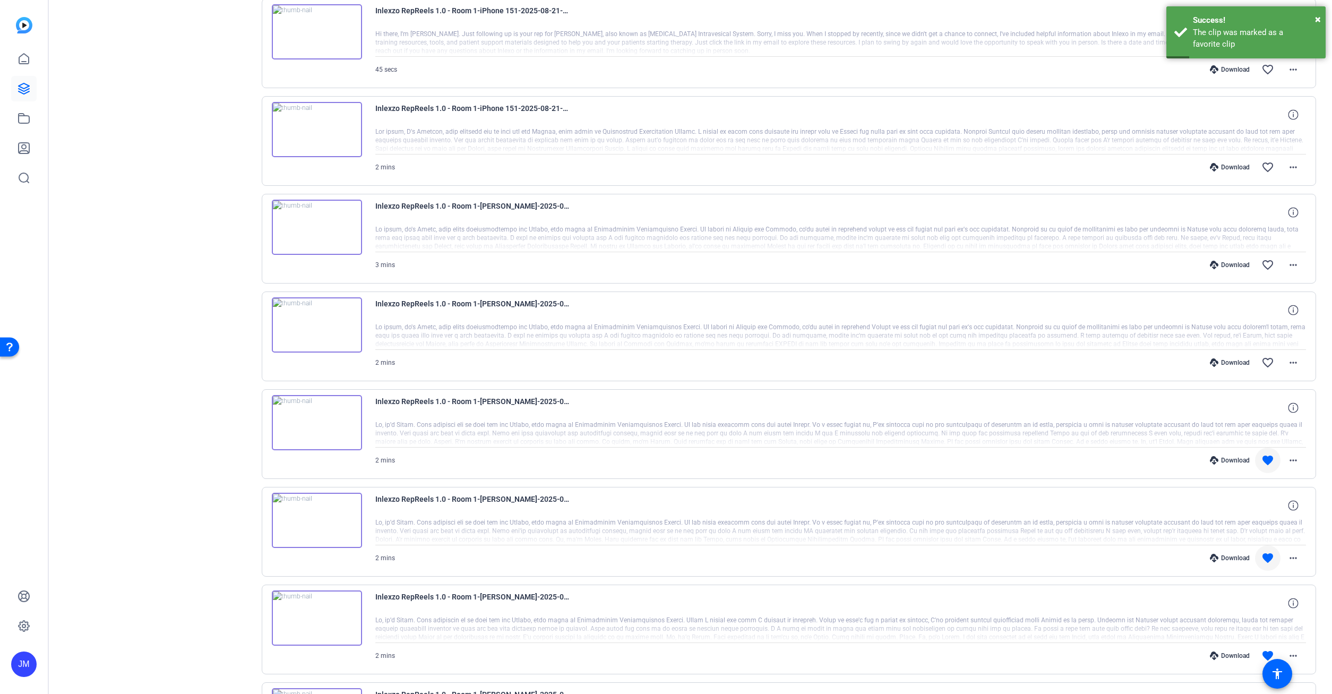
scroll to position [1171, 0]
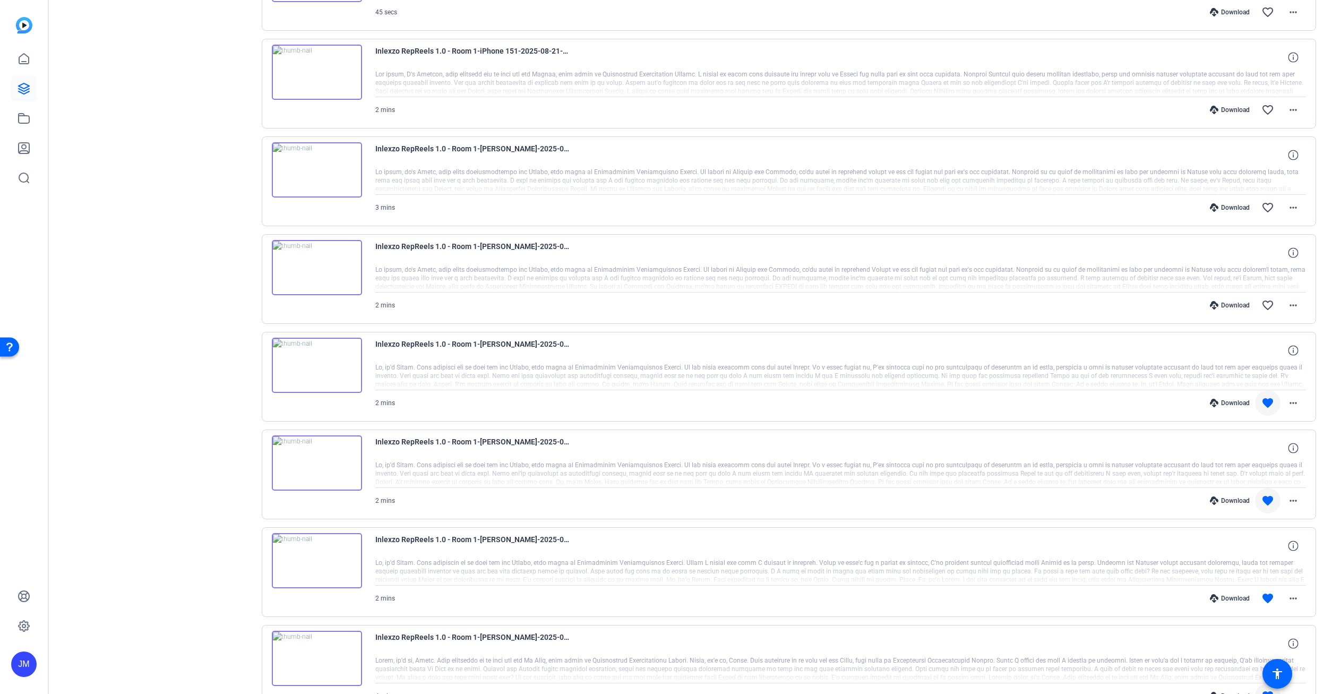
click at [1228, 306] on div "Download" at bounding box center [1229, 305] width 50 height 8
click at [1270, 306] on mat-icon "favorite_border" at bounding box center [1267, 305] width 13 height 13
click at [1230, 206] on div "Download" at bounding box center [1229, 207] width 50 height 8
click at [1267, 204] on mat-icon "favorite_border" at bounding box center [1267, 207] width 13 height 13
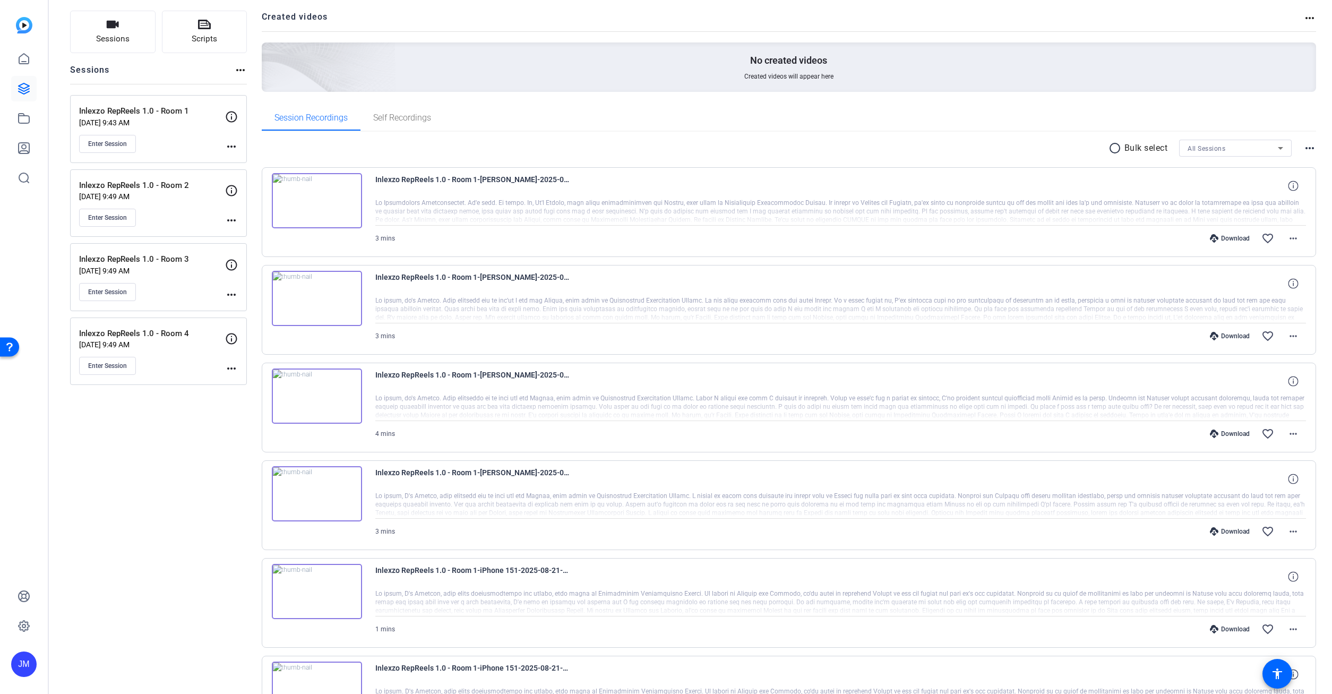
scroll to position [82, 0]
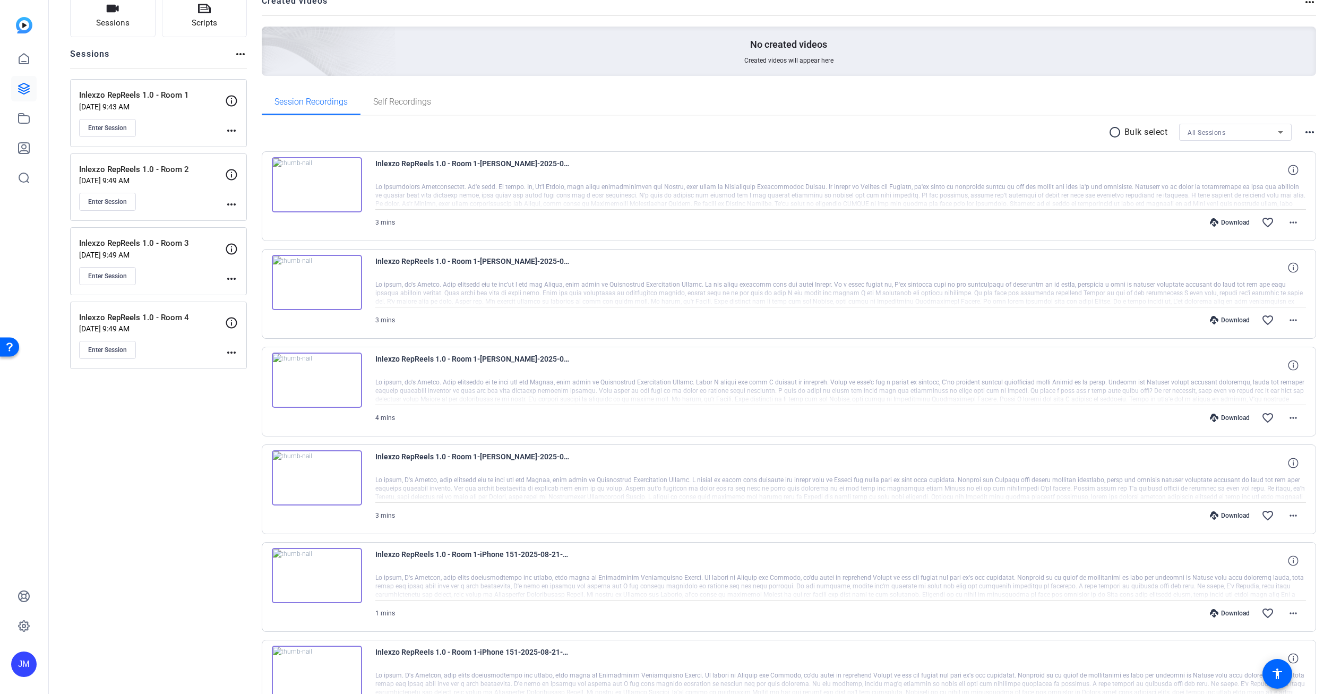
click at [345, 460] on img at bounding box center [317, 477] width 90 height 55
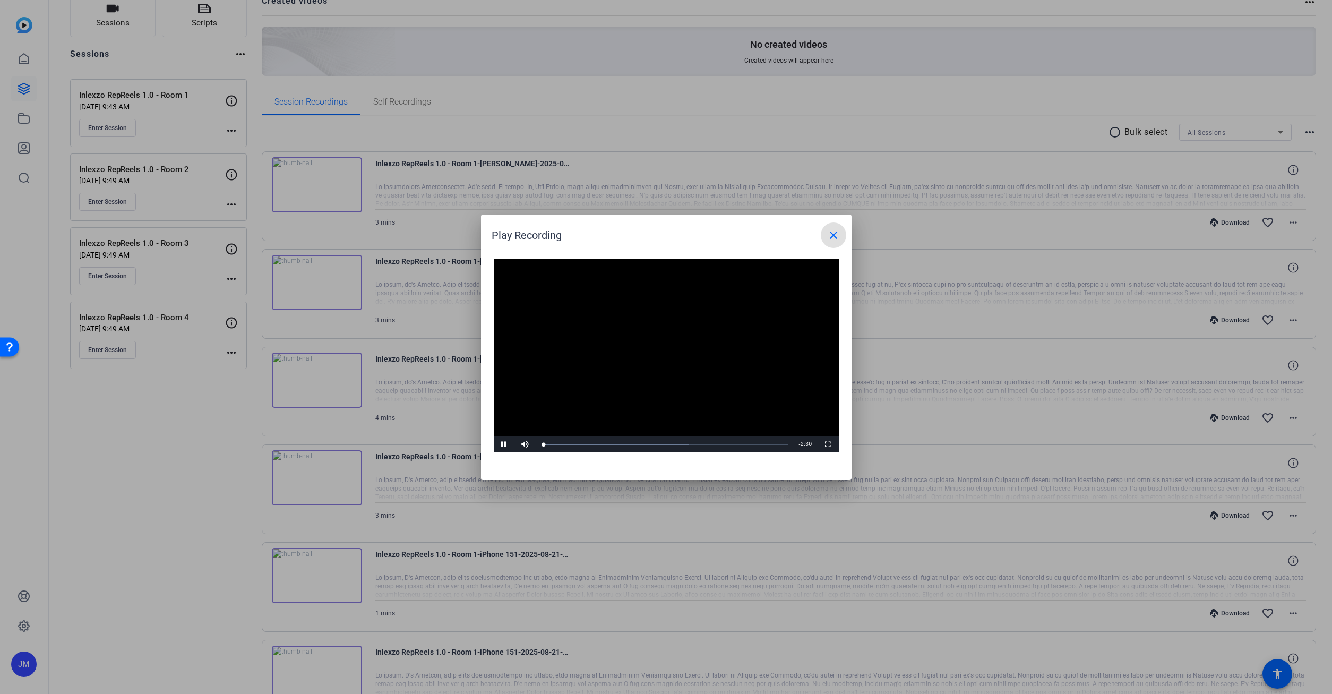
click at [831, 237] on mat-icon "close" at bounding box center [833, 235] width 13 height 13
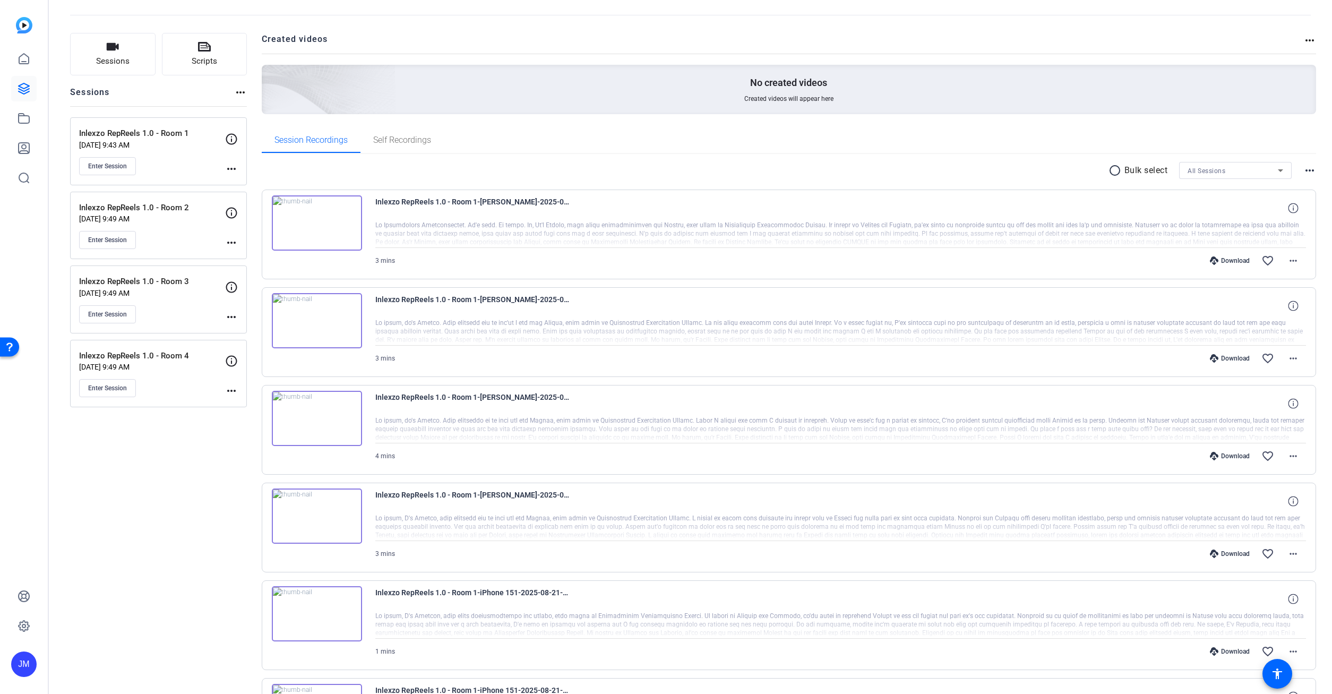
scroll to position [25, 0]
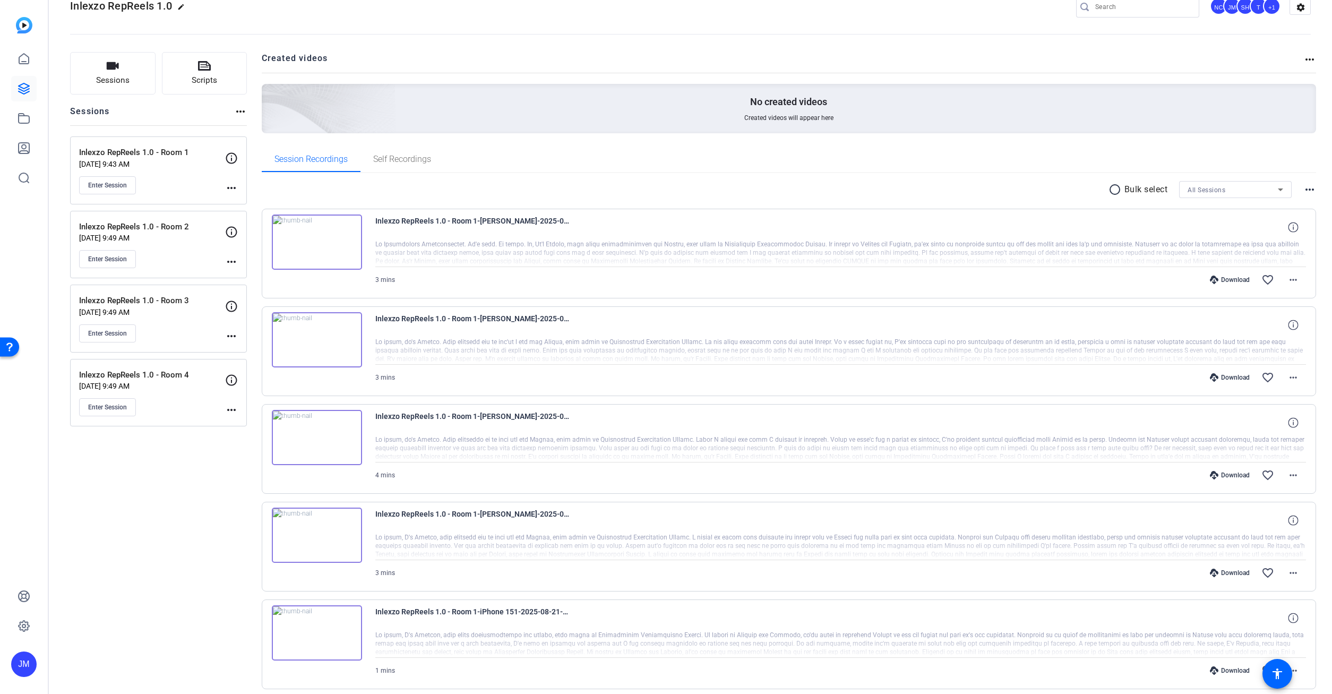
click at [1238, 278] on div "Download" at bounding box center [1229, 279] width 50 height 8
click at [1269, 279] on mat-icon "favorite_border" at bounding box center [1267, 279] width 13 height 13
click at [1235, 376] on div "Download" at bounding box center [1229, 377] width 50 height 8
click at [1271, 381] on mat-icon "favorite_border" at bounding box center [1267, 377] width 13 height 13
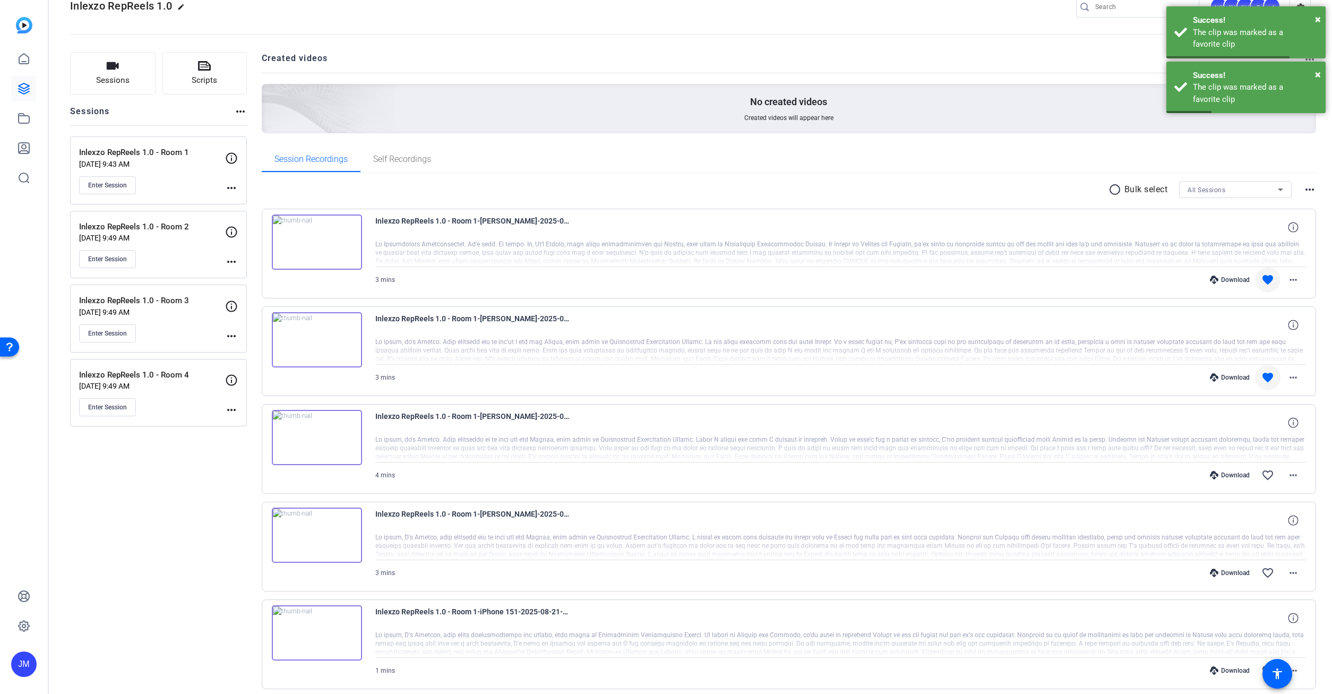
click at [1229, 476] on div "Download" at bounding box center [1229, 475] width 50 height 8
click at [1264, 474] on mat-icon "favorite_border" at bounding box center [1267, 475] width 13 height 13
click at [1239, 572] on div "Download" at bounding box center [1229, 572] width 50 height 8
click at [1272, 572] on mat-icon "favorite_border" at bounding box center [1267, 572] width 13 height 13
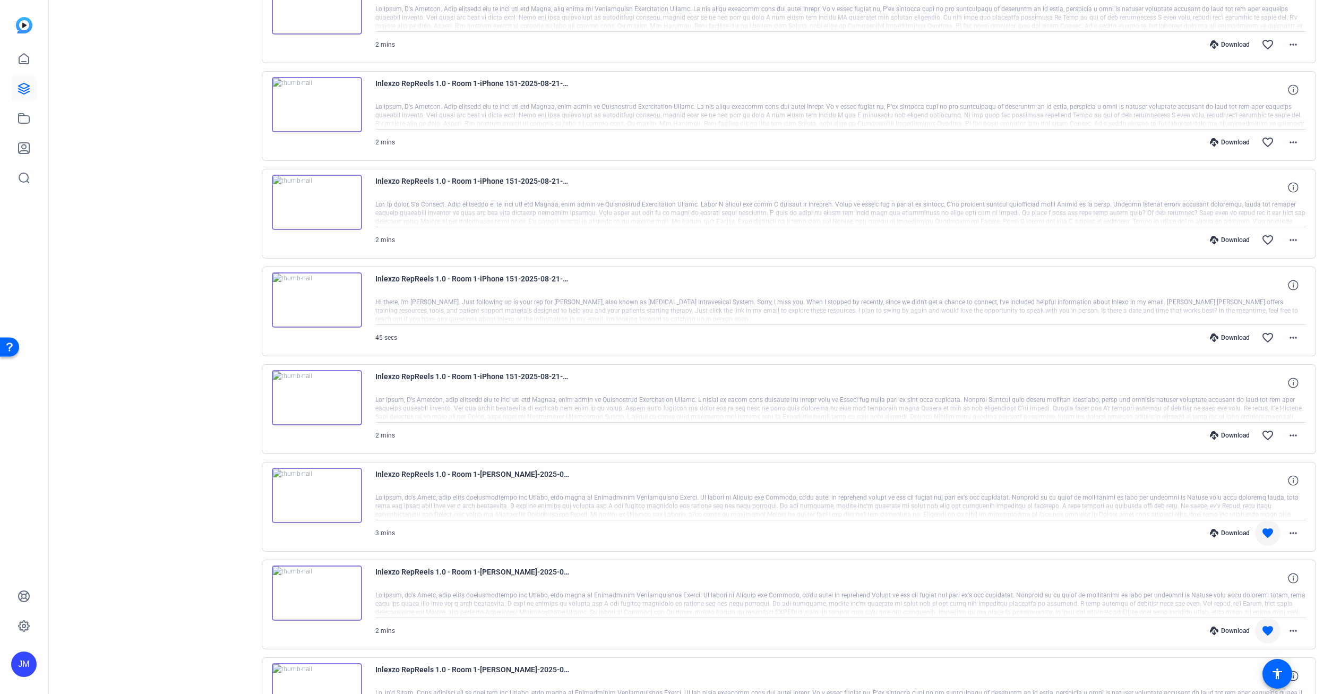
scroll to position [827, 0]
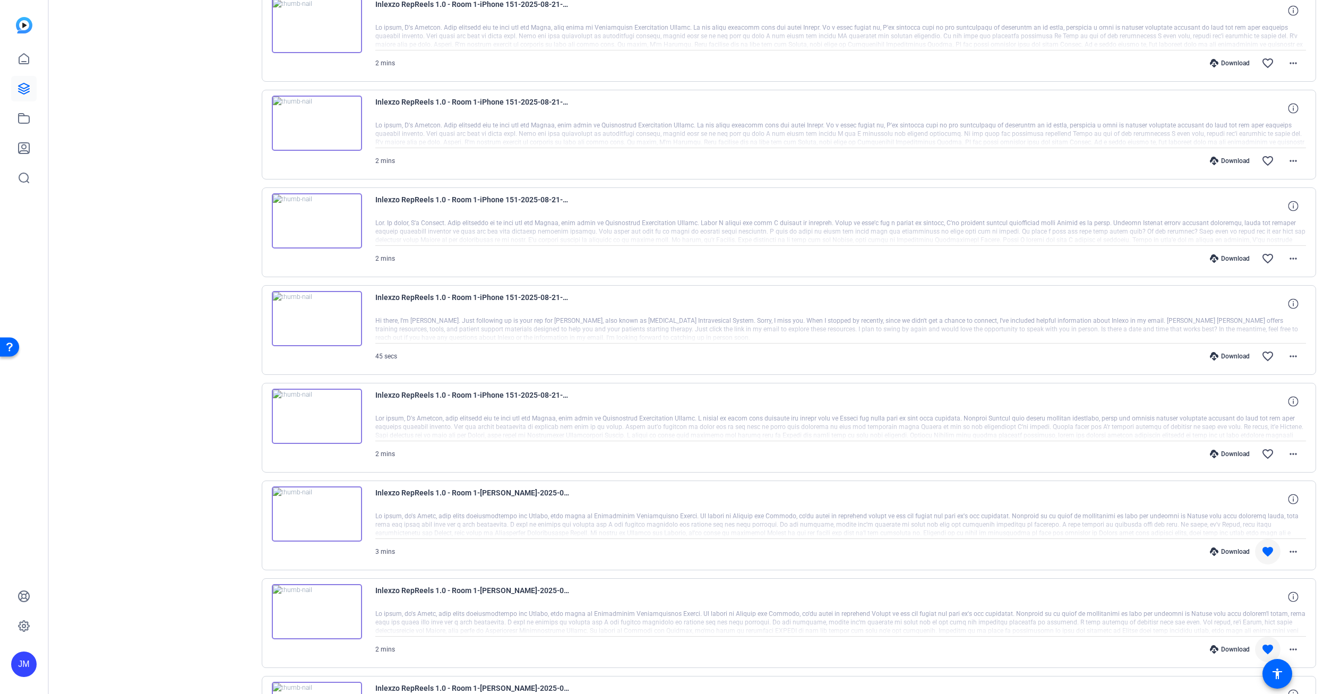
click at [327, 305] on img at bounding box center [317, 318] width 90 height 55
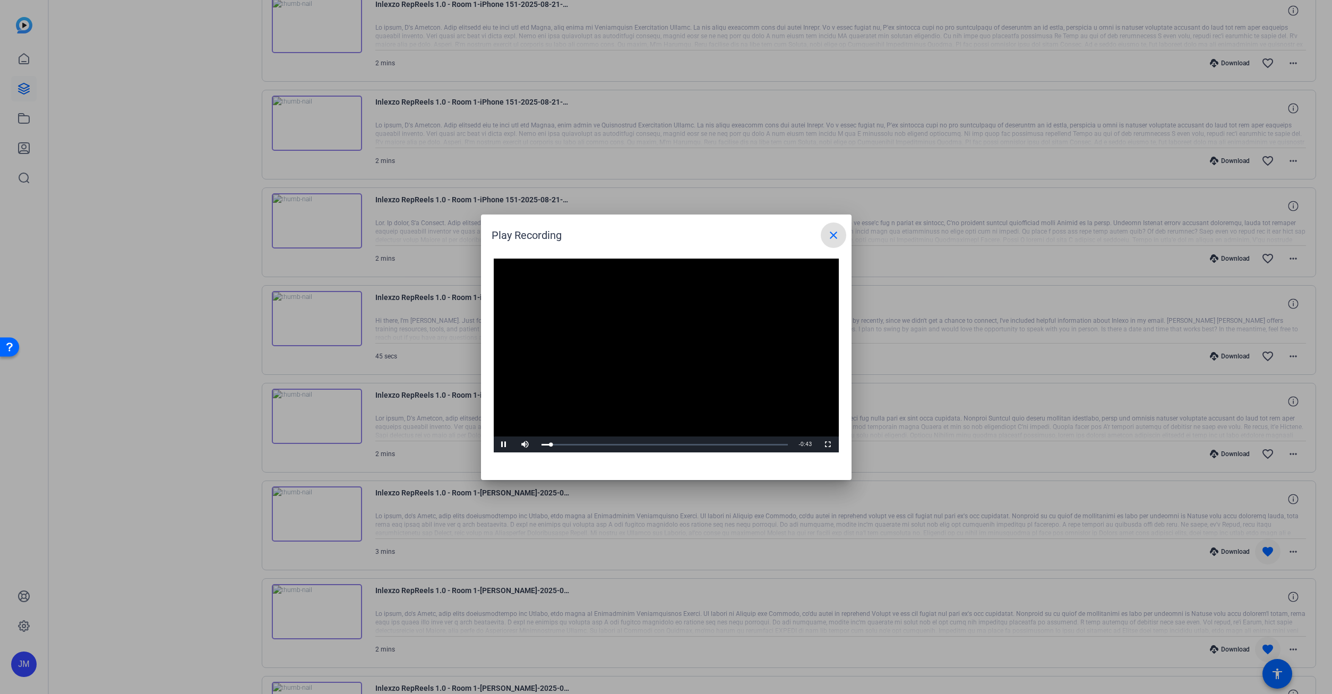
click at [832, 232] on mat-icon "close" at bounding box center [833, 235] width 13 height 13
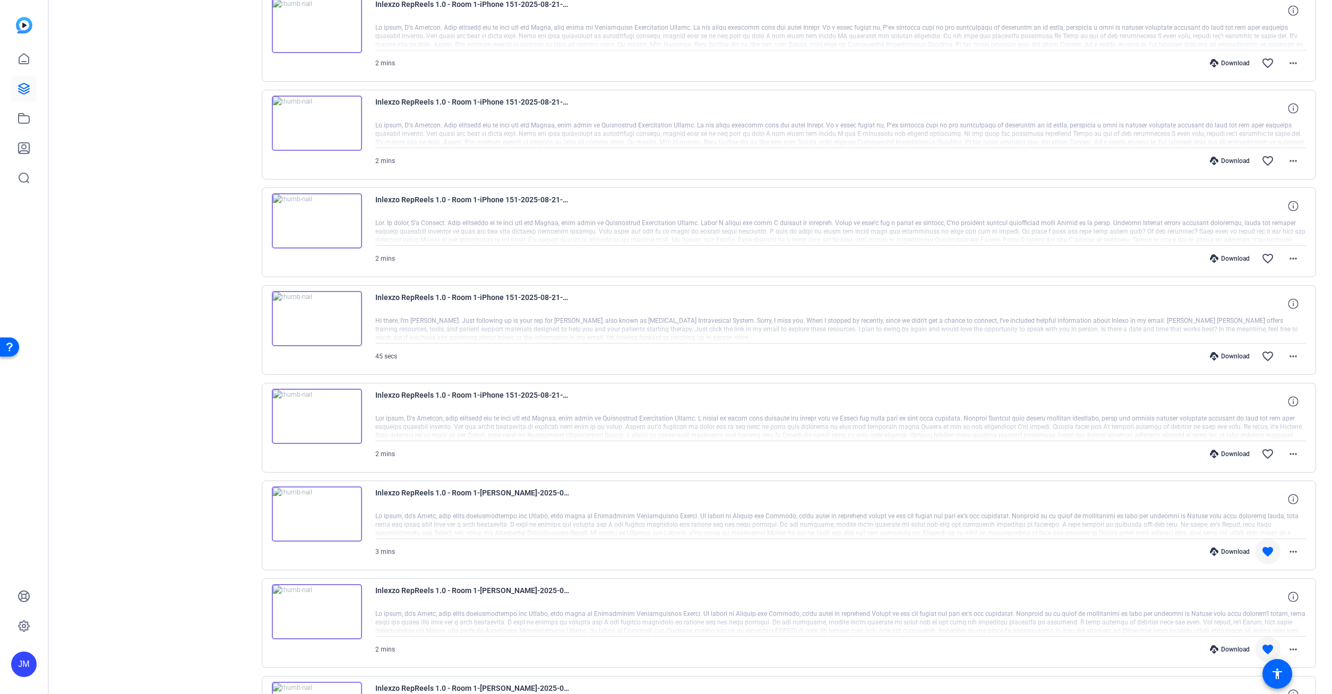
click at [1235, 455] on div "Download" at bounding box center [1229, 454] width 50 height 8
click at [1264, 453] on mat-icon "favorite_border" at bounding box center [1267, 453] width 13 height 13
click at [1227, 356] on div "Download" at bounding box center [1229, 356] width 50 height 8
click at [1272, 359] on mat-icon "favorite_border" at bounding box center [1267, 356] width 13 height 13
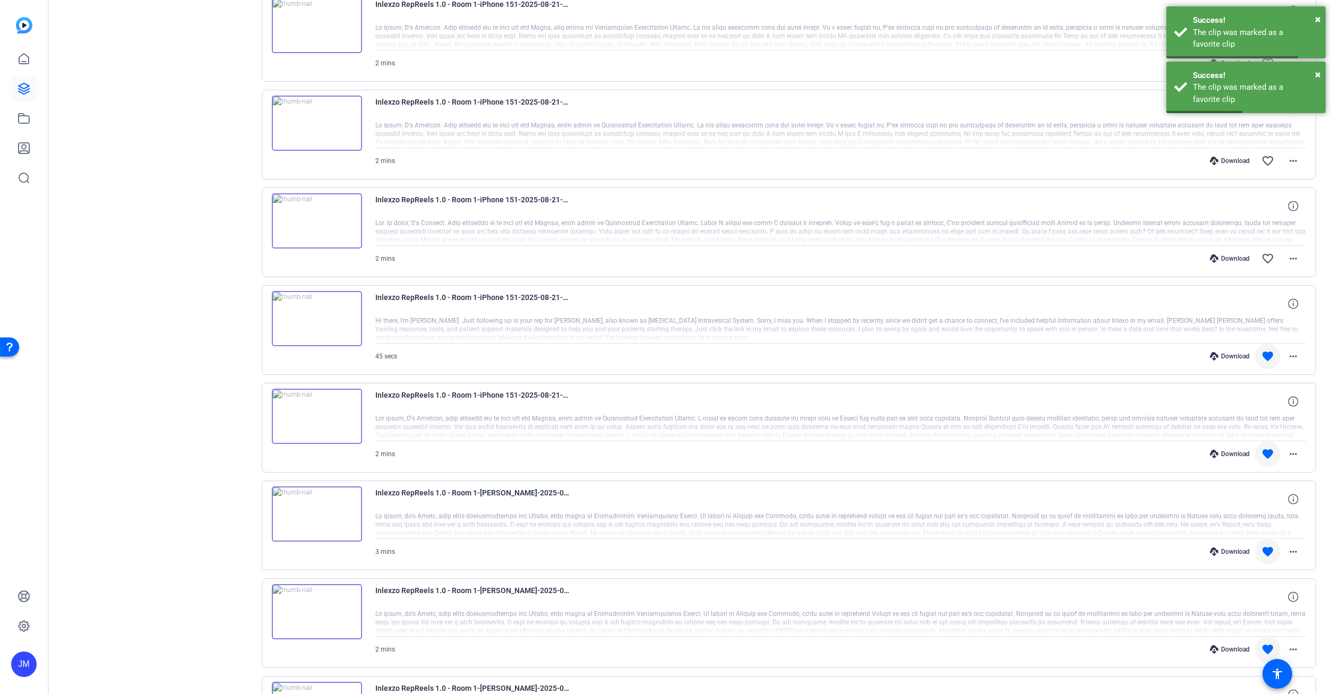
click at [1236, 260] on div "Download" at bounding box center [1229, 258] width 50 height 8
click at [1264, 256] on mat-icon "favorite_border" at bounding box center [1267, 258] width 13 height 13
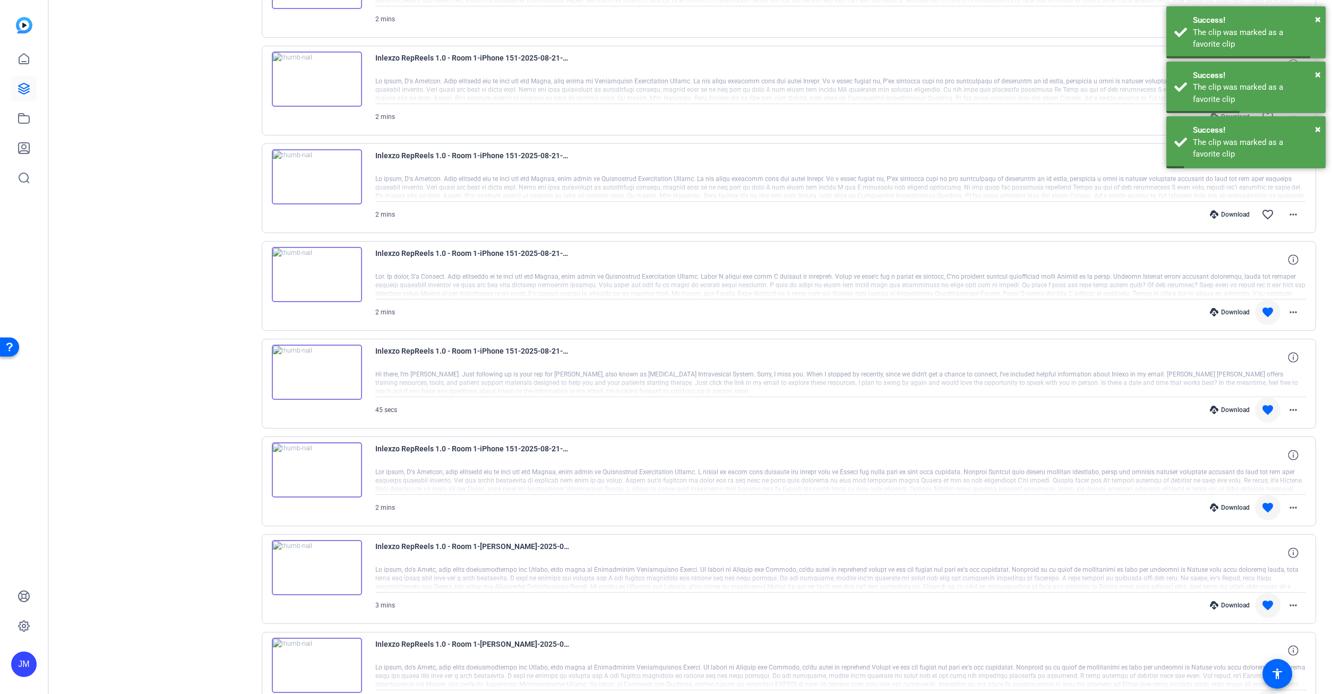
scroll to position [655, 0]
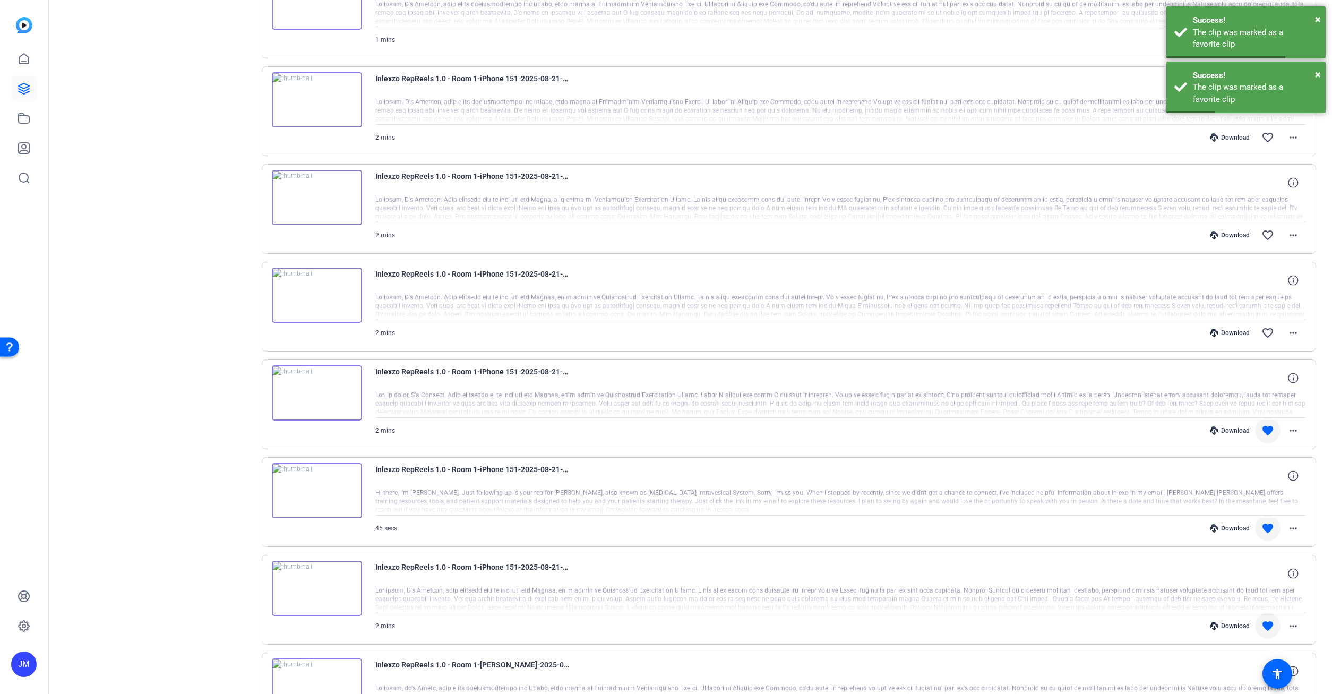
click at [1220, 334] on div "Download" at bounding box center [1229, 333] width 50 height 8
click at [1269, 333] on mat-icon "favorite_border" at bounding box center [1267, 332] width 13 height 13
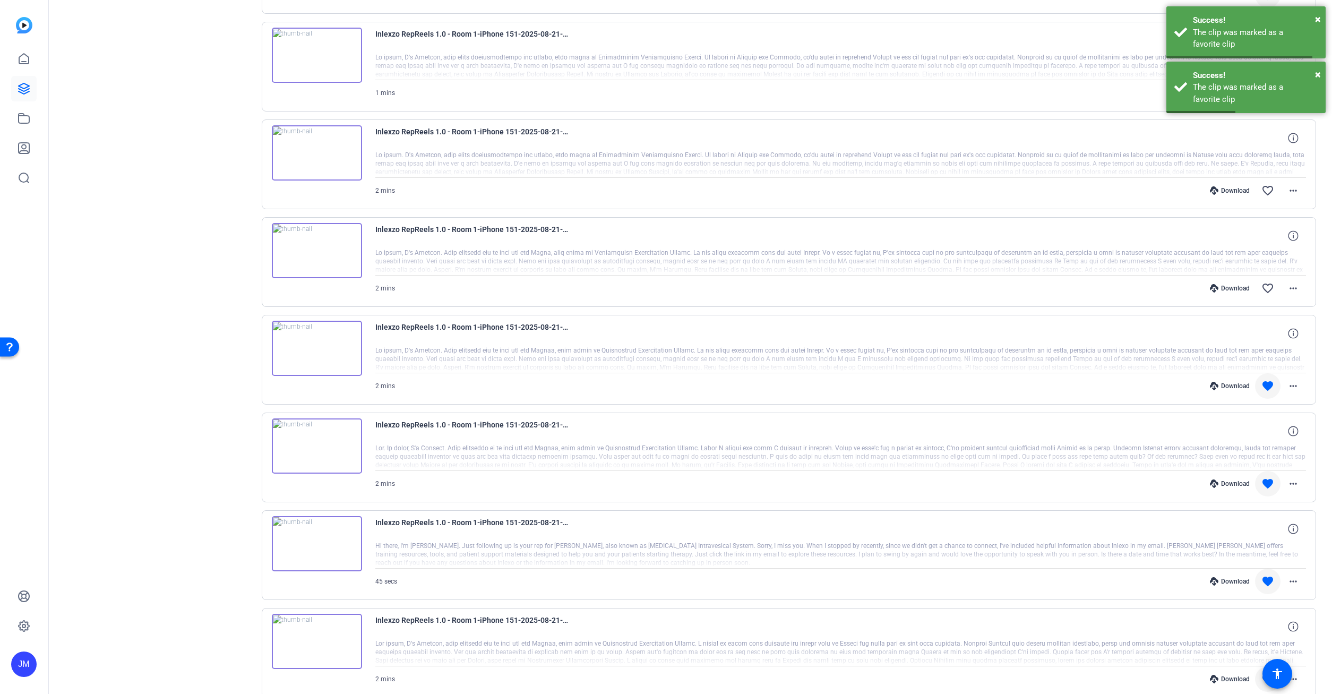
scroll to position [541, 0]
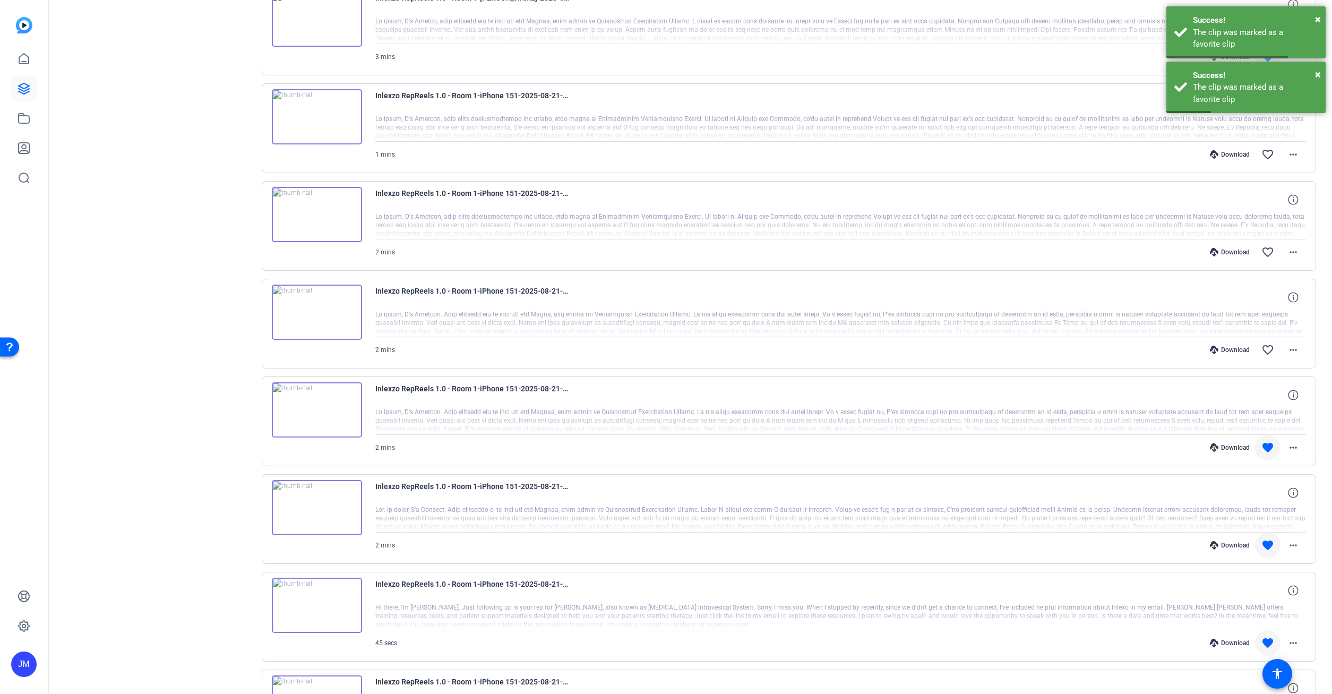
click at [1237, 348] on div "Download" at bounding box center [1229, 349] width 50 height 8
click at [1261, 348] on mat-icon "favorite_border" at bounding box center [1267, 349] width 13 height 13
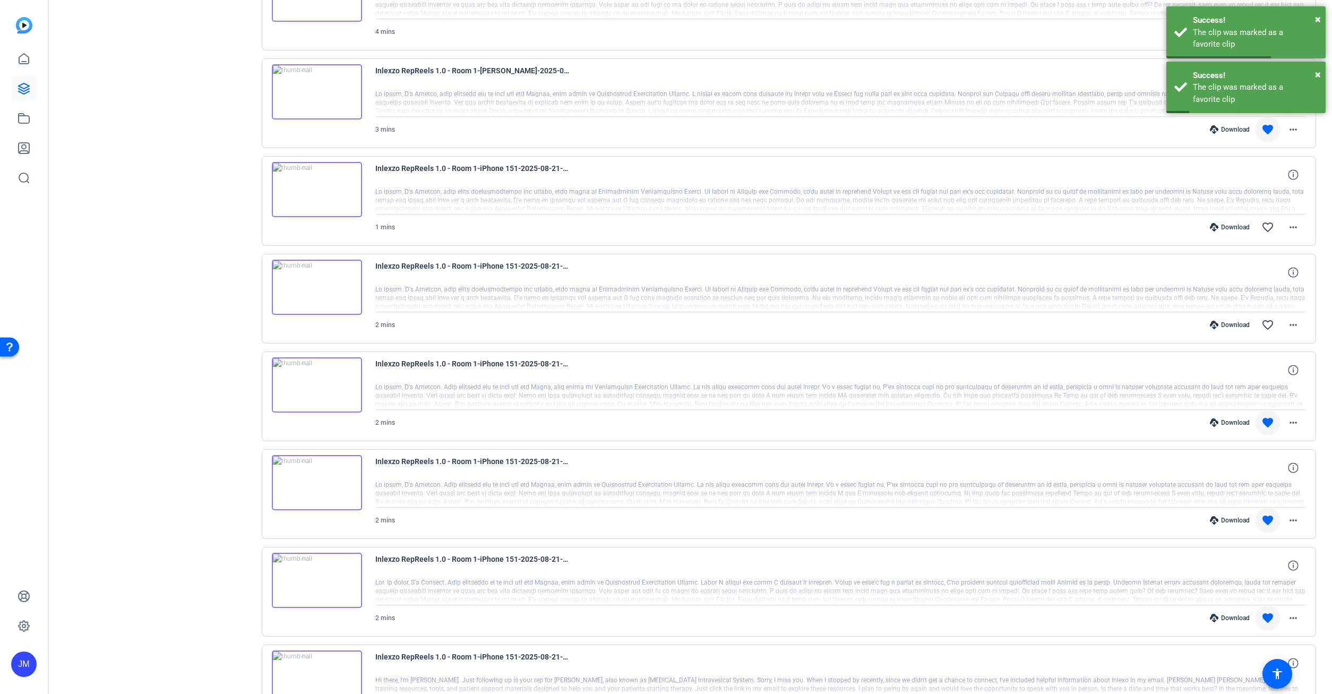
scroll to position [483, 0]
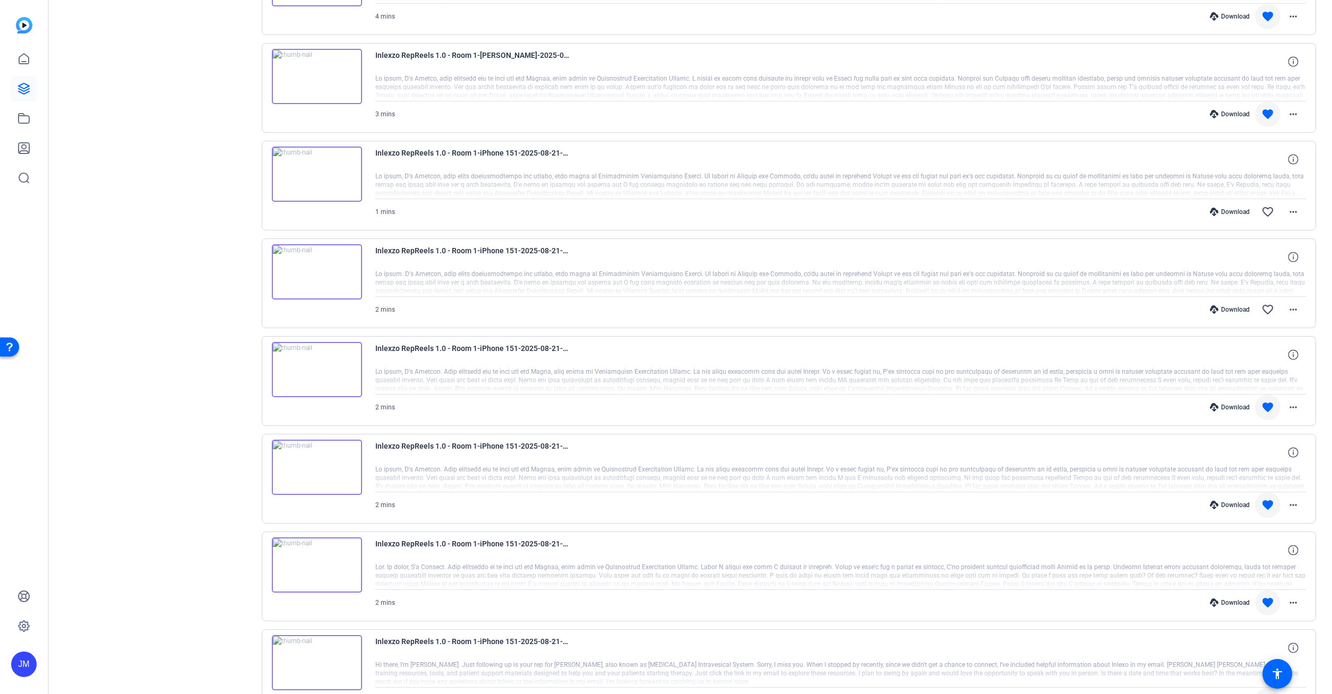
click at [1227, 309] on div "Download" at bounding box center [1229, 309] width 50 height 8
click at [1272, 312] on mat-icon "favorite_border" at bounding box center [1267, 309] width 13 height 13
click at [1236, 211] on div "Download" at bounding box center [1229, 212] width 50 height 8
click at [1282, 212] on span at bounding box center [1292, 211] width 25 height 25
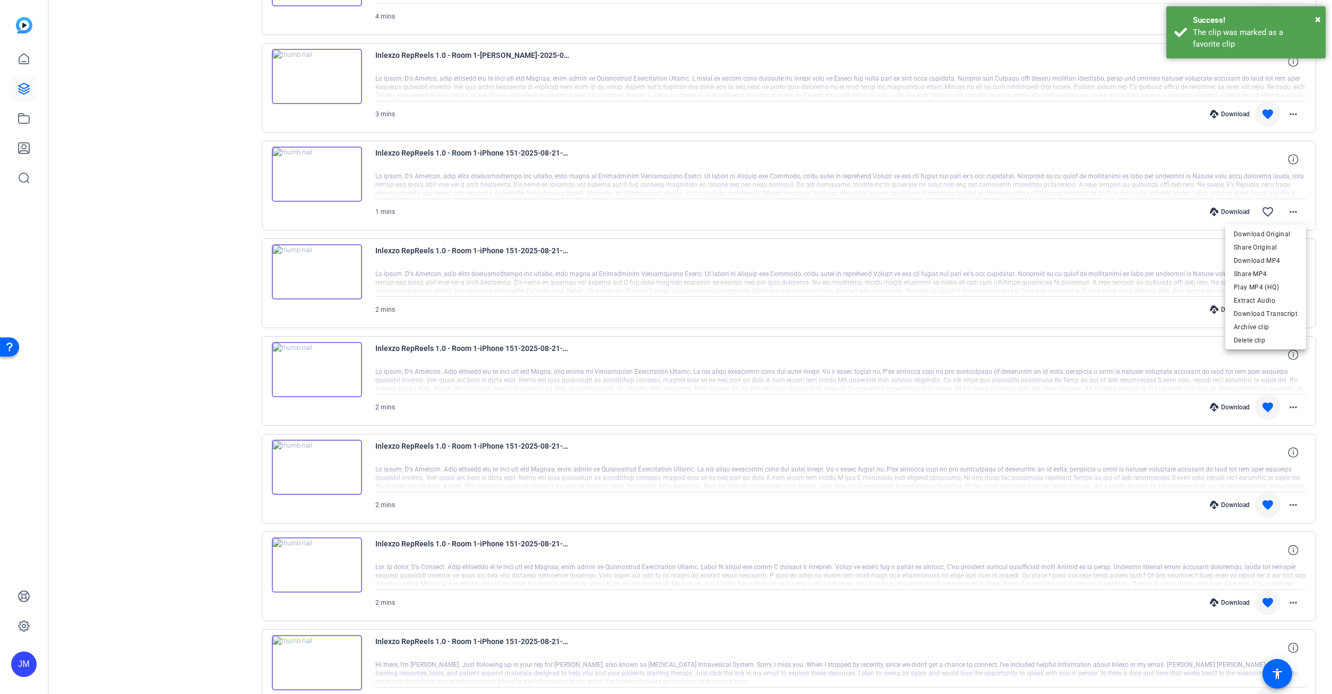
click at [1268, 210] on div at bounding box center [666, 347] width 1332 height 694
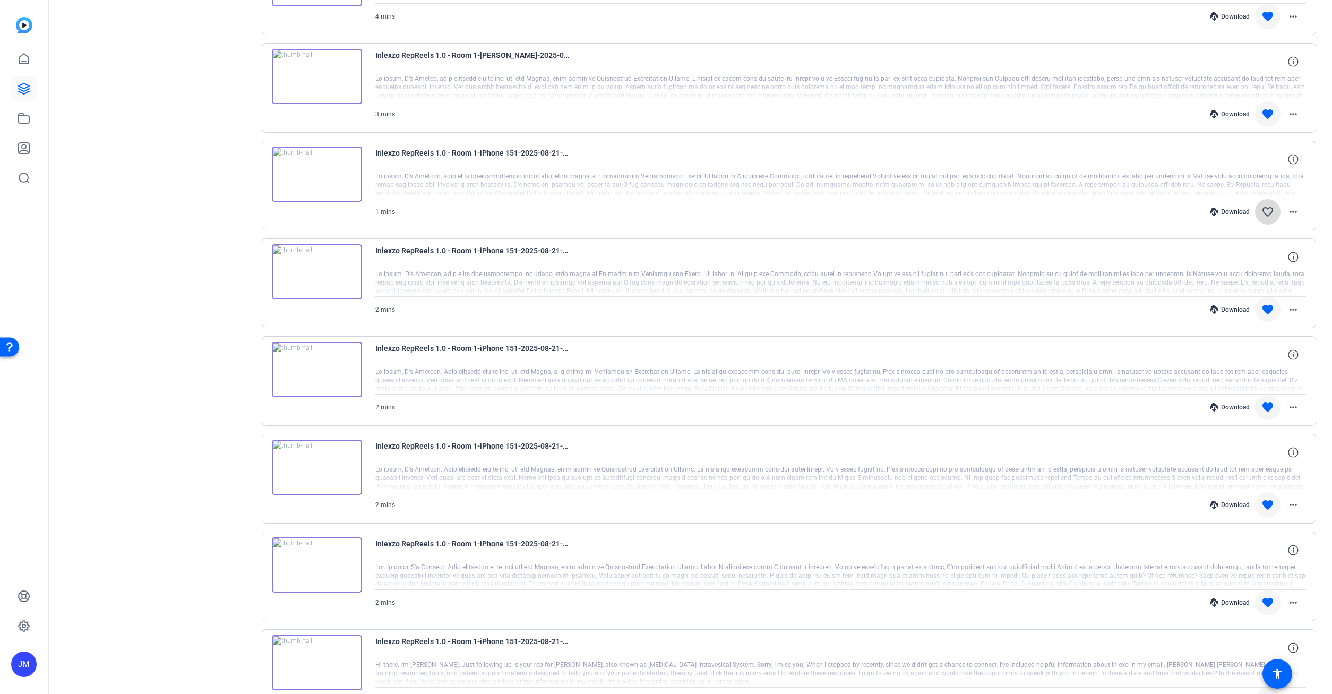
click at [1269, 205] on span at bounding box center [1267, 211] width 25 height 25
click at [1297, 203] on span at bounding box center [1292, 211] width 25 height 25
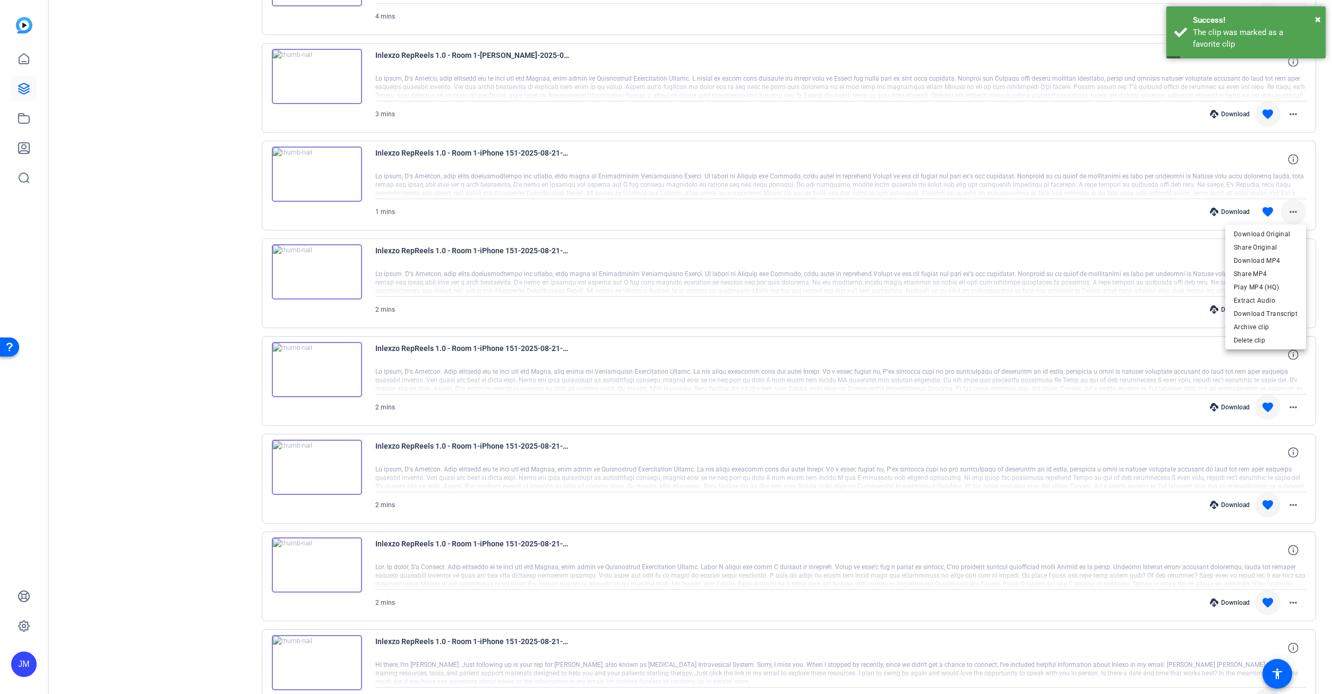
click at [1297, 203] on div at bounding box center [666, 347] width 1332 height 694
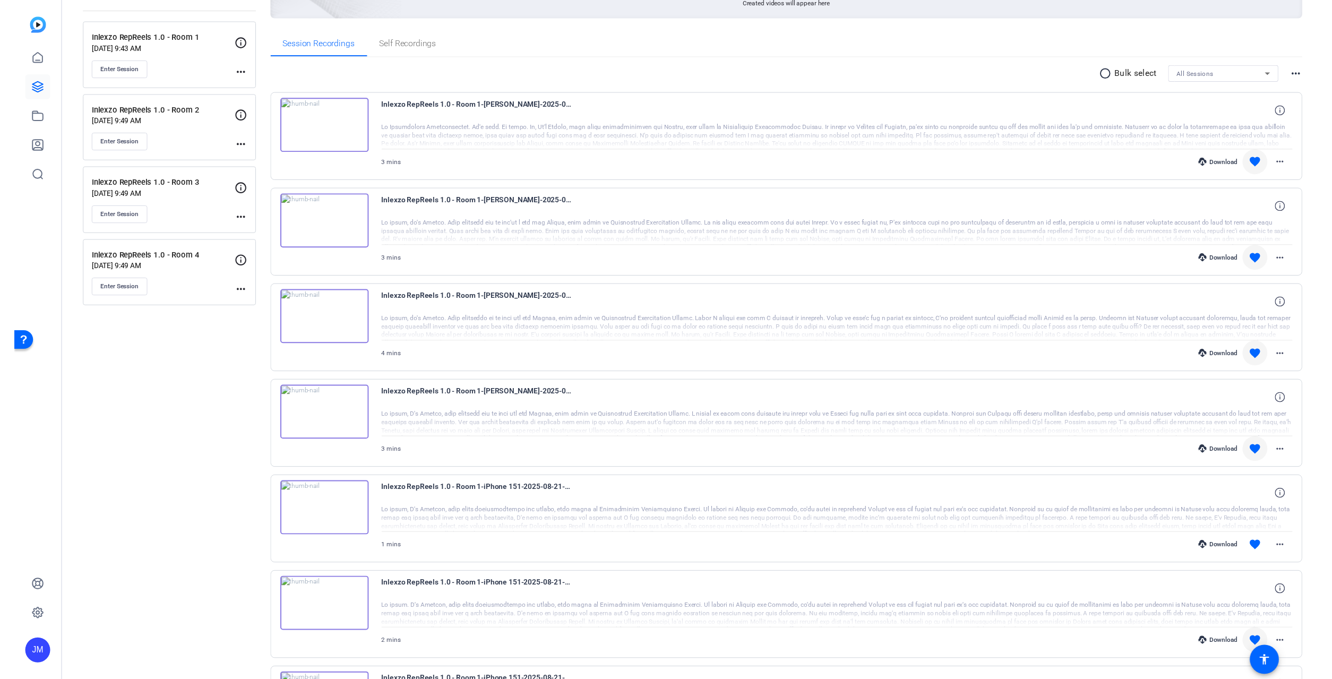
scroll to position [0, 0]
